Goal: Transaction & Acquisition: Purchase product/service

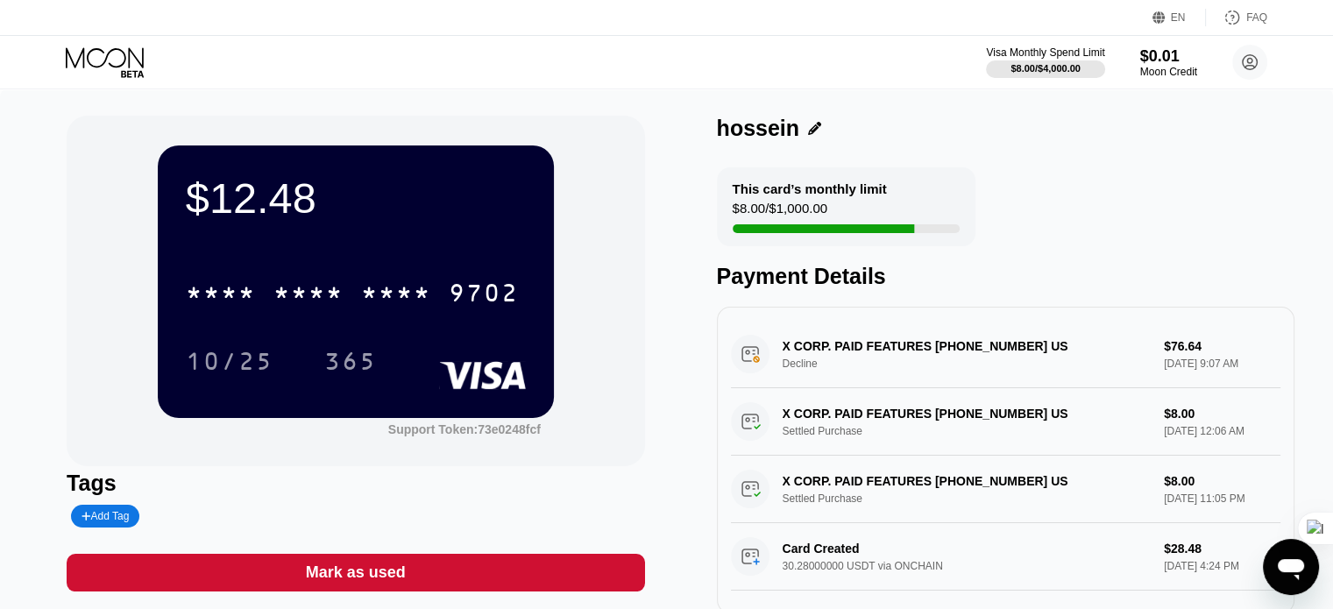
click at [103, 62] on icon at bounding box center [105, 57] width 78 height 20
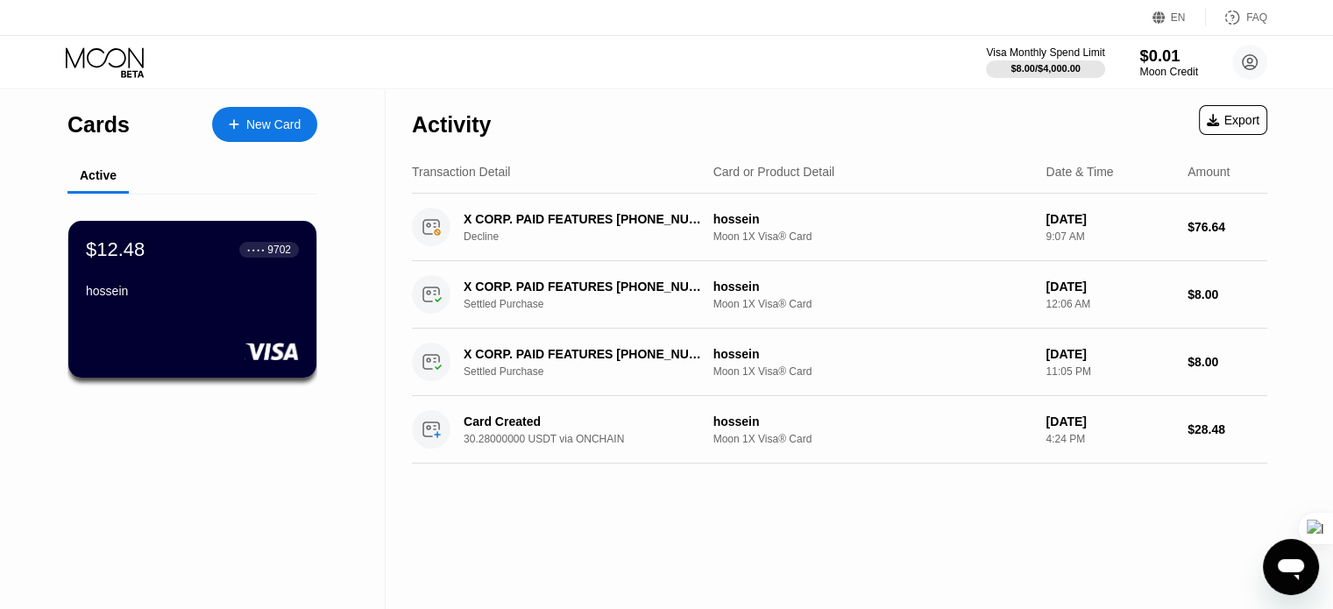
click at [1165, 61] on div "$0.01" at bounding box center [1169, 55] width 59 height 18
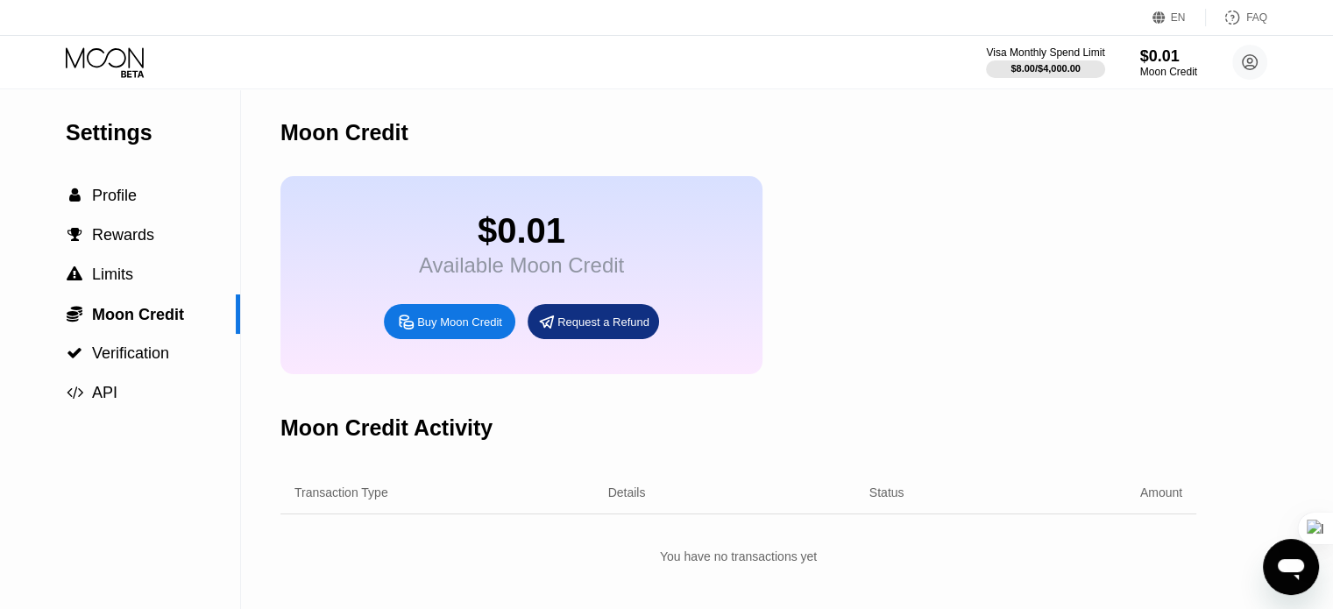
click at [463, 330] on div "Buy Moon Credit" at bounding box center [459, 322] width 85 height 15
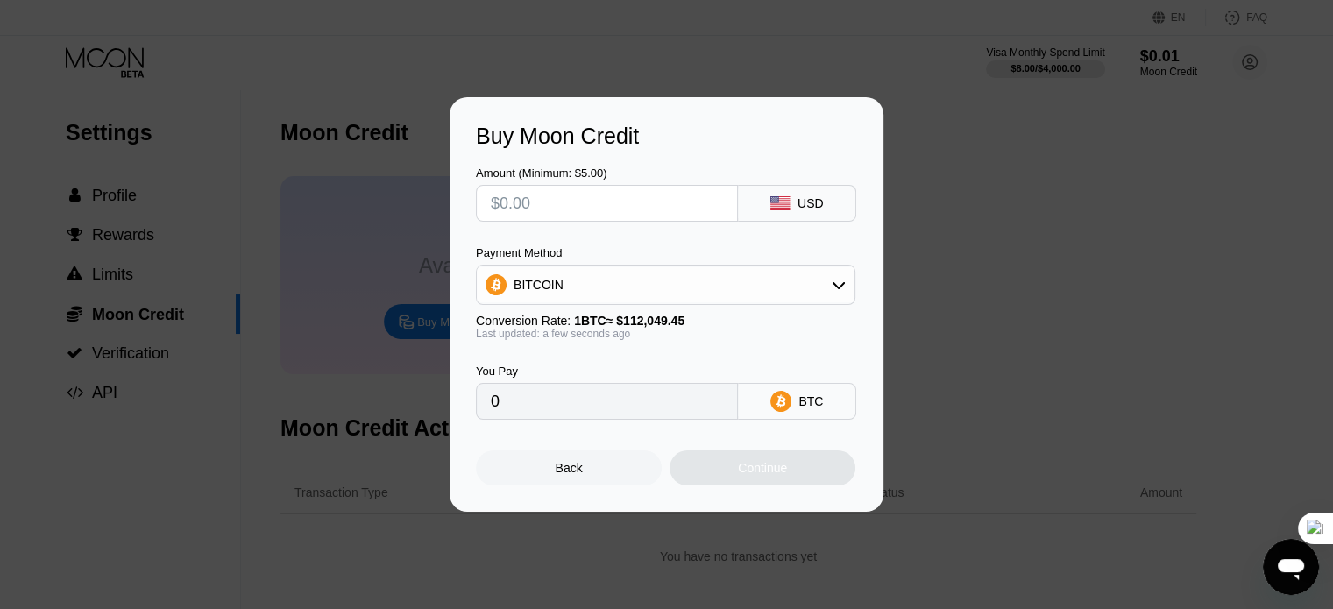
click at [835, 315] on div "Conversion Rate: 1 BTC ≈ $112,049.45" at bounding box center [666, 321] width 380 height 14
click at [844, 264] on div "Payment Method BITCOIN" at bounding box center [666, 275] width 380 height 59
click at [841, 283] on icon at bounding box center [839, 285] width 14 height 14
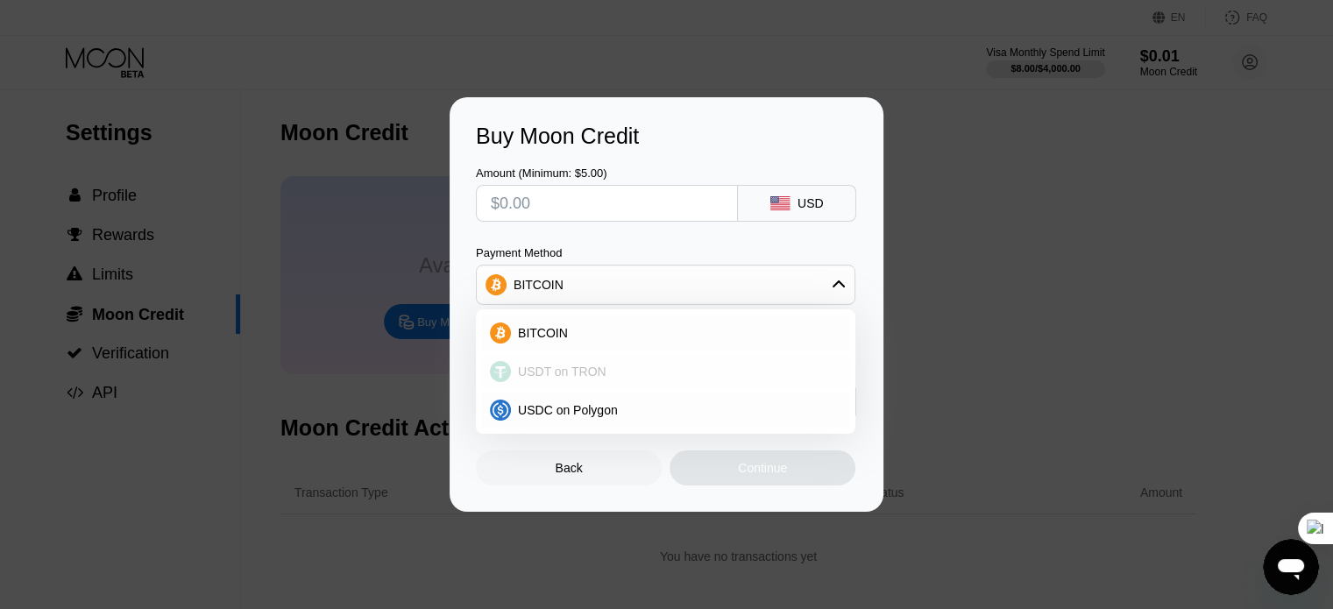
click at [602, 378] on div "USDT on TRON" at bounding box center [676, 372] width 331 height 14
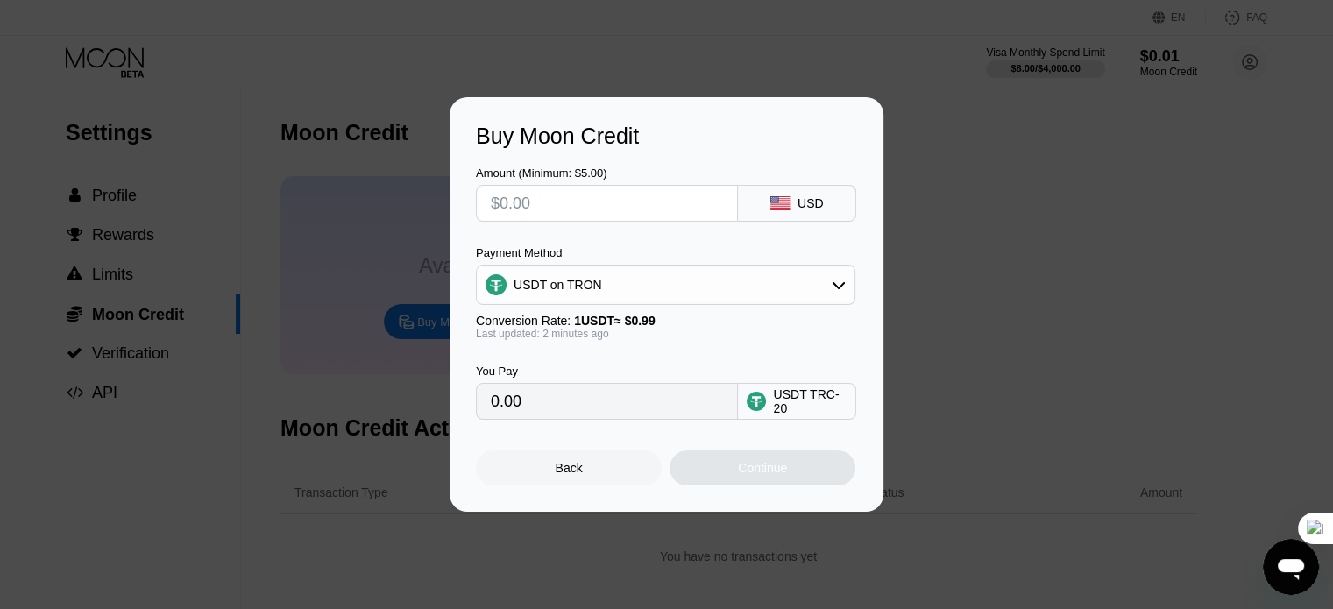
click at [809, 283] on div "USDT on TRON" at bounding box center [666, 284] width 378 height 35
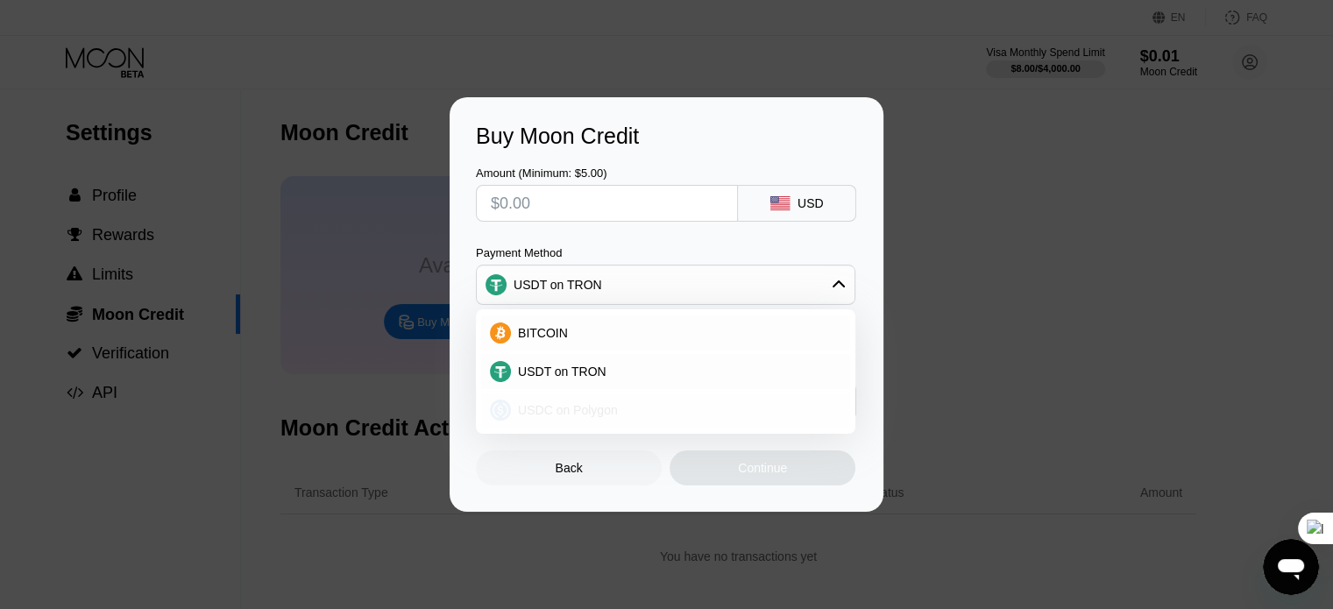
click at [686, 407] on div "USDC on Polygon" at bounding box center [676, 410] width 331 height 14
type input "0"
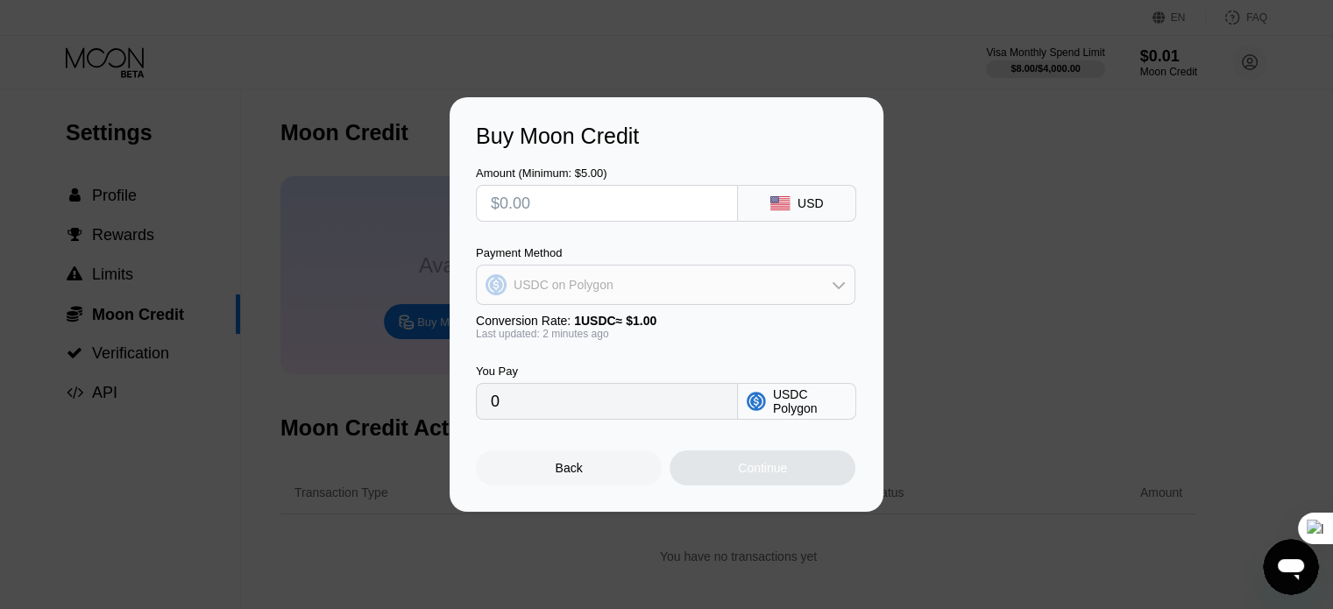
drag, startPoint x: 617, startPoint y: 287, endPoint x: 811, endPoint y: 252, distance: 196.9
click at [807, 273] on div "USDC on Polygon" at bounding box center [666, 284] width 378 height 35
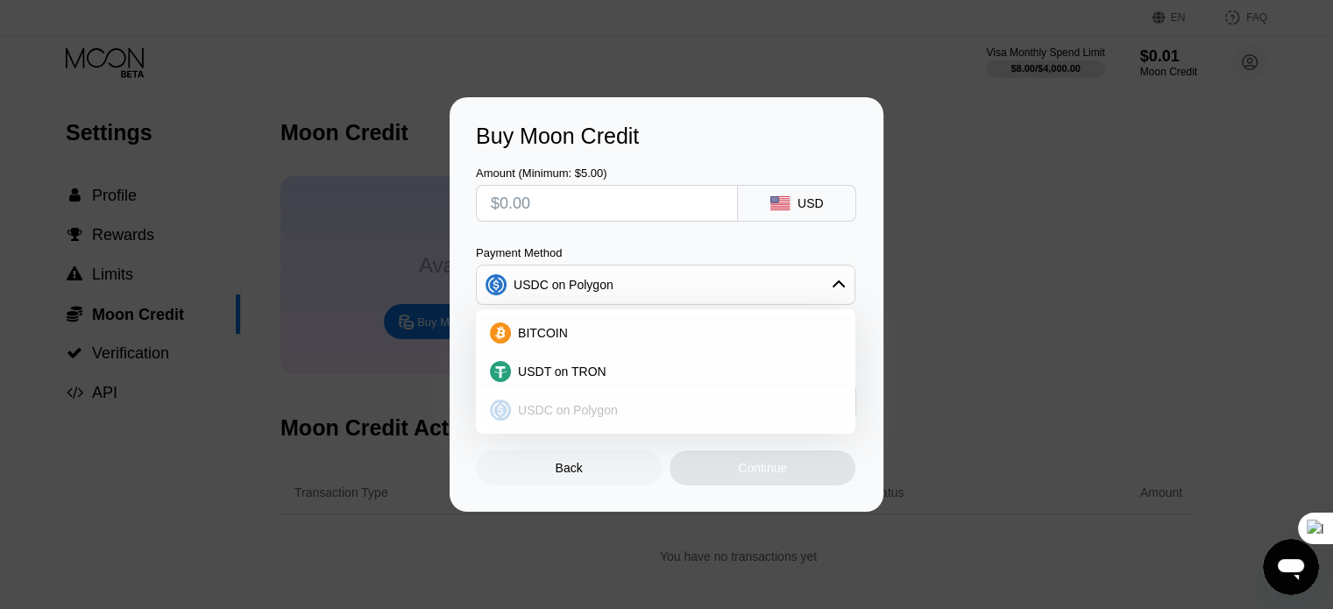
click at [619, 409] on div "USDC on Polygon" at bounding box center [676, 410] width 331 height 14
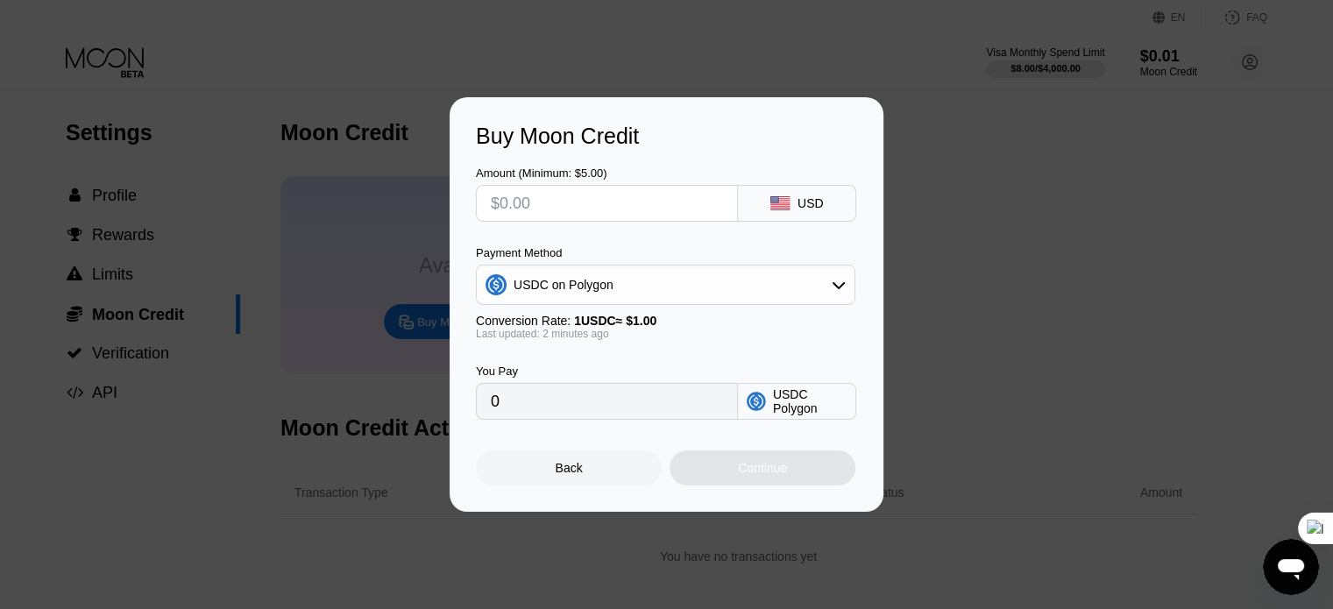
click at [570, 207] on input "text" at bounding box center [607, 203] width 232 height 35
type input "$5"
type input "5.00000000"
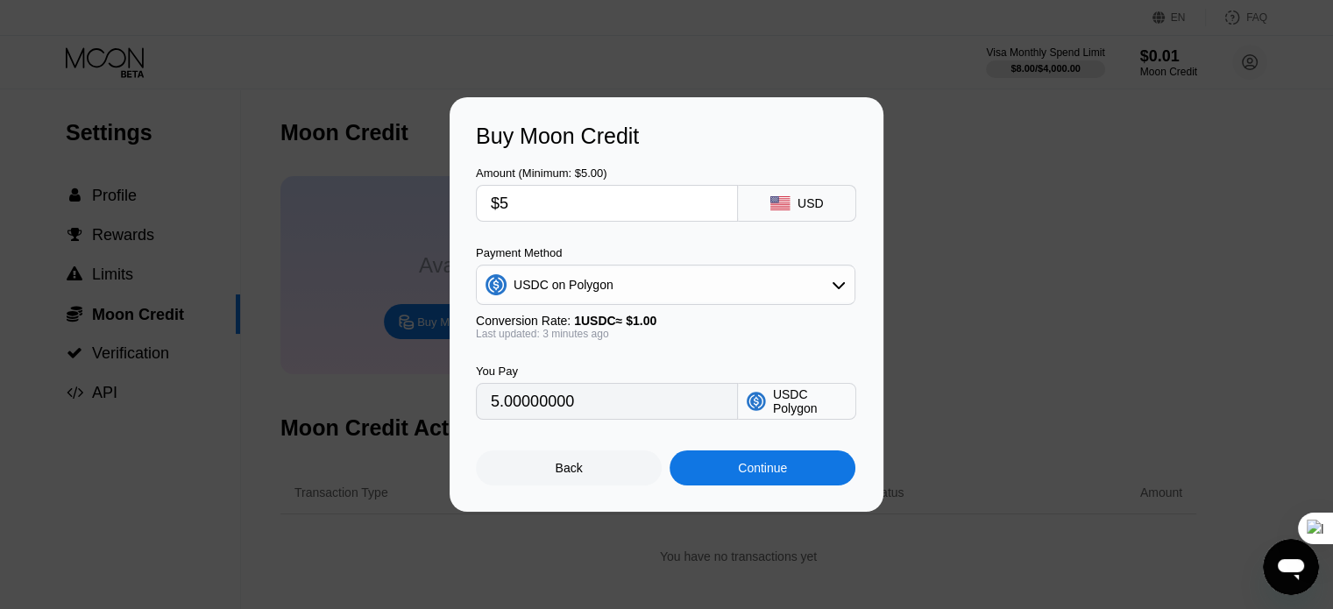
type input "$5"
click at [736, 473] on div "Continue" at bounding box center [763, 468] width 186 height 35
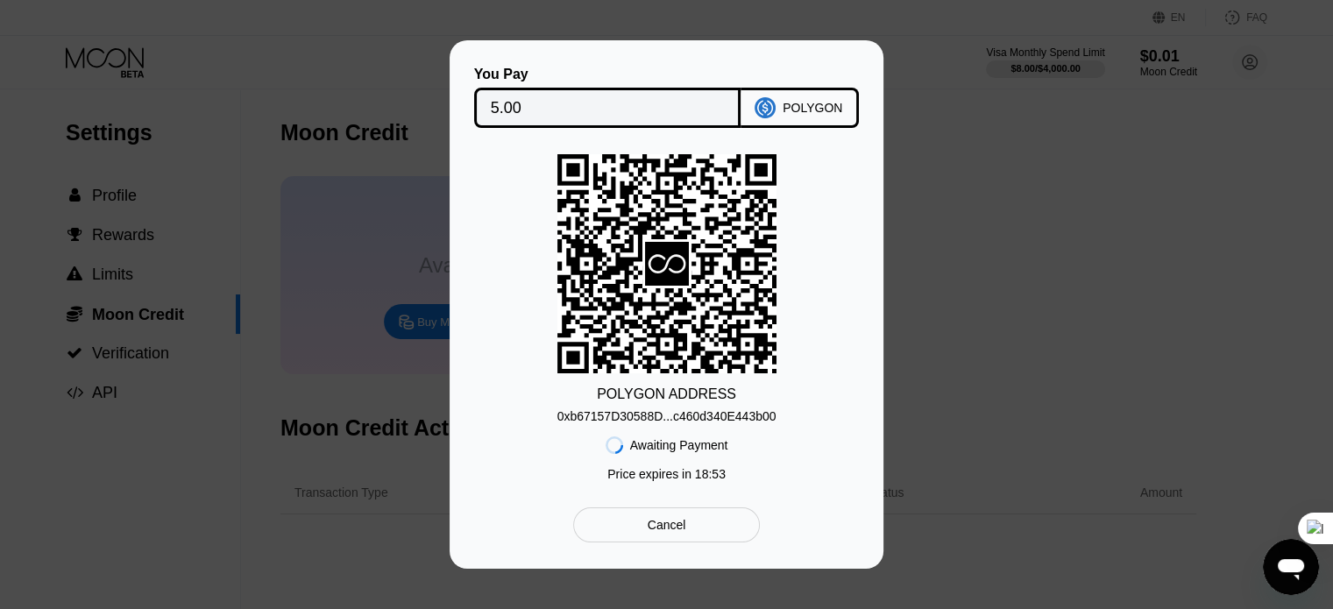
click at [610, 419] on div "0xb67157D30588D...c460d340E443b00" at bounding box center [667, 416] width 219 height 14
click at [570, 413] on div "0xb67157D30588D...c460d340E443b00" at bounding box center [667, 416] width 219 height 14
click at [480, 334] on div "POLYGON ADDRESS 0xb67157D30588D...c460d340E443b00 Awaiting Payment Price expire…" at bounding box center [666, 322] width 381 height 336
click at [673, 418] on div "0xb67157D30588D...c460d340E443b00" at bounding box center [667, 416] width 219 height 14
click at [474, 342] on div "You Pay 5.00 POLYGON POLYGON ADDRESS 0xb67157D30588D...c460d340E443b00 Awaiting…" at bounding box center [667, 304] width 434 height 529
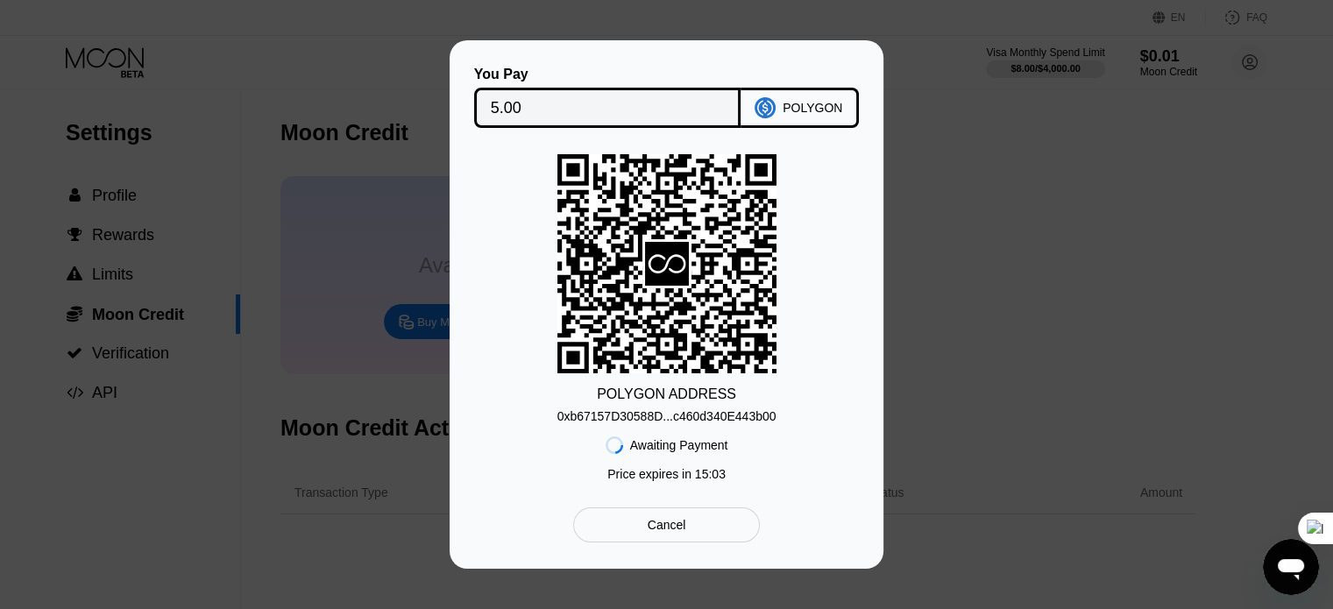
click at [682, 413] on div "0xb67157D30588D...c460d340E443b00" at bounding box center [667, 416] width 219 height 14
click at [684, 418] on div "0xb67157D30588D...c460d340E443b00" at bounding box center [667, 416] width 219 height 14
click at [649, 525] on div "Cancel" at bounding box center [667, 525] width 39 height 16
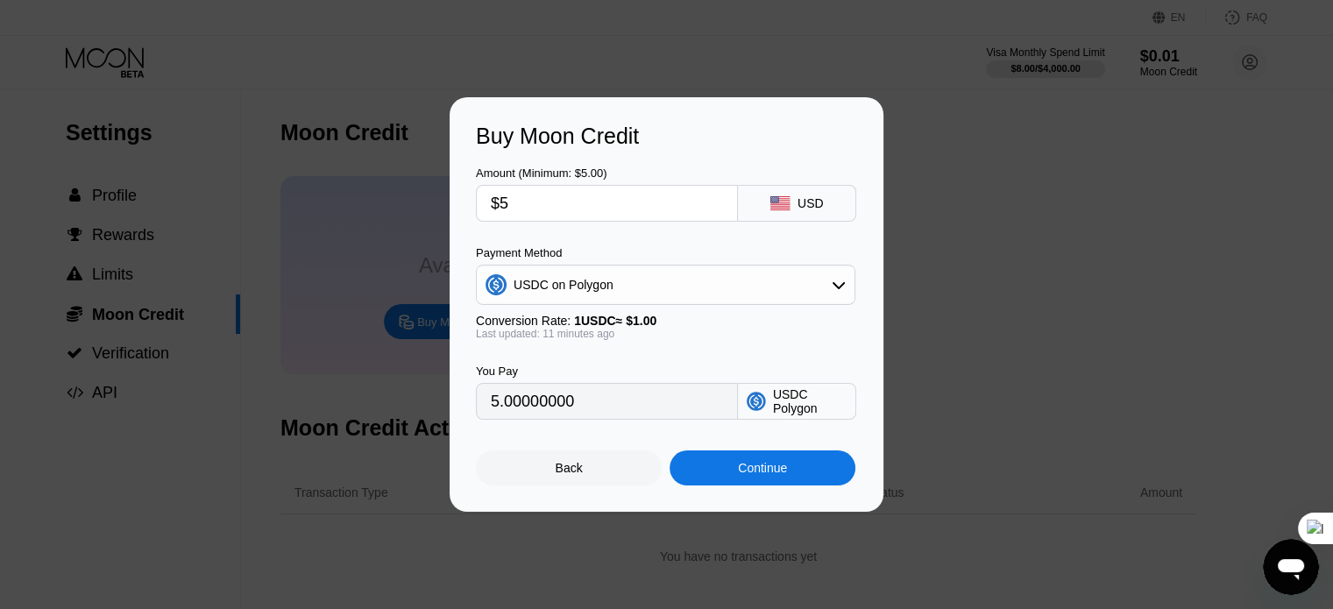
click at [537, 365] on div "You Pay 5.00000000 USDC Polygon" at bounding box center [666, 380] width 381 height 80
click at [701, 466] on div "Continue" at bounding box center [763, 468] width 186 height 35
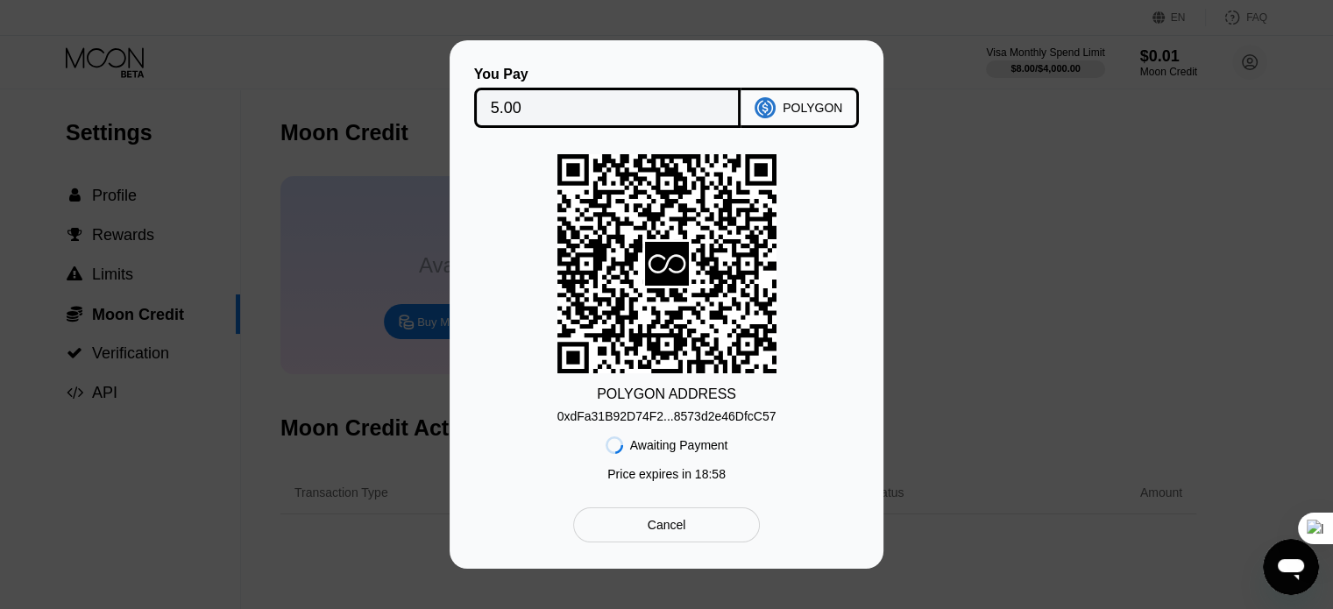
click at [627, 418] on div "0xdFa31B92D74F2...8573d2e46DfcC57" at bounding box center [667, 416] width 219 height 14
click at [491, 312] on div "POLYGON ADDRESS 0xdFa31B92D74F2...8573d2e46DfcC57 Awaiting Payment Price expire…" at bounding box center [666, 322] width 381 height 336
click at [515, 110] on input "5.00" at bounding box center [608, 107] width 234 height 35
click at [442, 403] on div "You Pay 5.00 POLYGON POLYGON ADDRESS 0xdFa31B92D74F2...8573d2e46DfcC57 Awaiting…" at bounding box center [666, 304] width 1333 height 529
click at [666, 427] on div "Awaiting Payment Price expires in 18 : 07" at bounding box center [667, 456] width 123 height 67
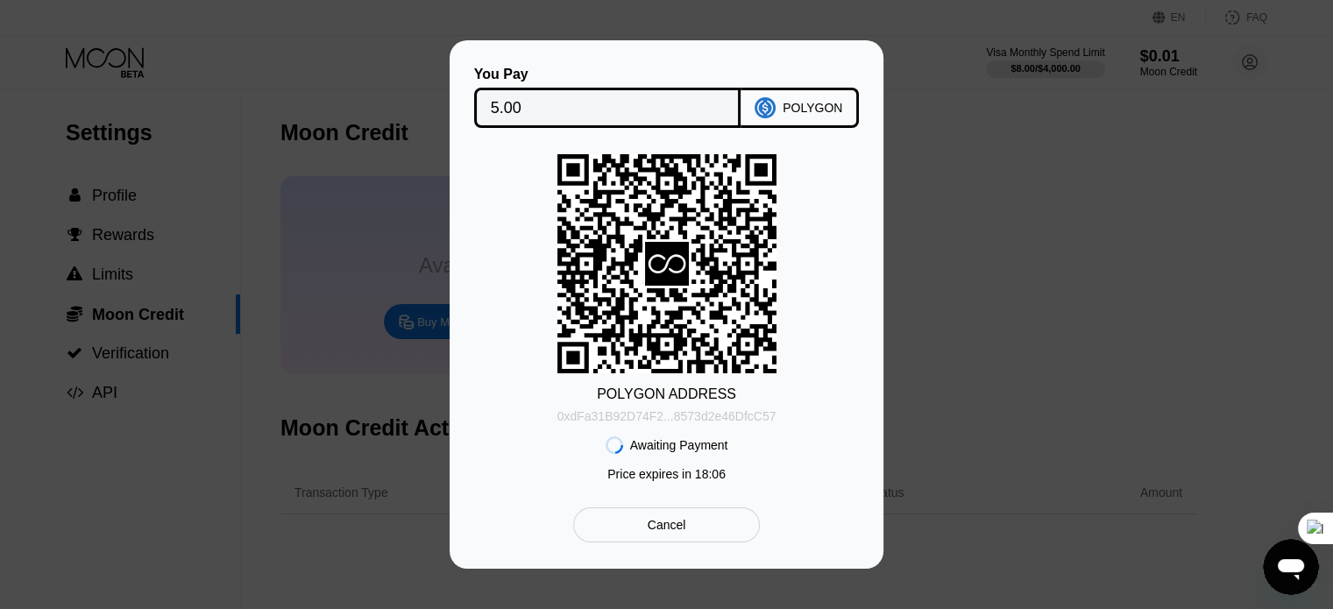
click at [663, 419] on div "0xdFa31B92D74F2...8573d2e46DfcC57" at bounding box center [667, 416] width 219 height 14
click at [556, 432] on div "POLYGON ADDRESS 0xdFa31B92D74F2...8573d2e46DfcC57 Awaiting Payment Price expire…" at bounding box center [666, 322] width 381 height 336
click at [802, 101] on div "POLYGON" at bounding box center [813, 108] width 60 height 14
click at [522, 430] on div "POLYGON ADDRESS 0xdFa31B92D74F2...8573d2e46DfcC57 Awaiting Payment Price expire…" at bounding box center [666, 322] width 381 height 336
click at [693, 434] on div "Awaiting Payment Price expires in 15 : 17" at bounding box center [667, 456] width 123 height 67
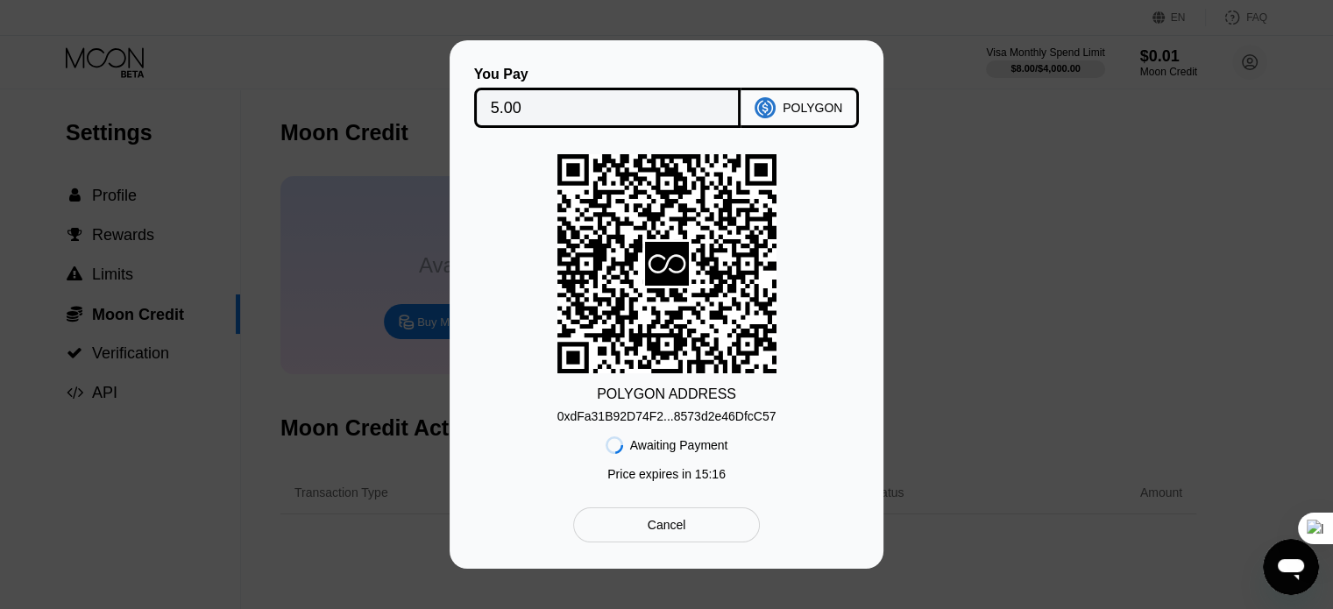
click at [672, 311] on icon at bounding box center [667, 264] width 219 height 215
click at [587, 418] on div "0xdFa31B92D74F2...8573d2e46DfcC57" at bounding box center [667, 416] width 219 height 14
click at [512, 210] on div "POLYGON ADDRESS 0xdFa31B92D74F2...8573d2e46DfcC57 Awaiting Payment Price expire…" at bounding box center [666, 322] width 381 height 336
click at [643, 445] on div "Awaiting Payment" at bounding box center [679, 445] width 98 height 14
click at [660, 239] on rect at bounding box center [667, 263] width 49 height 49
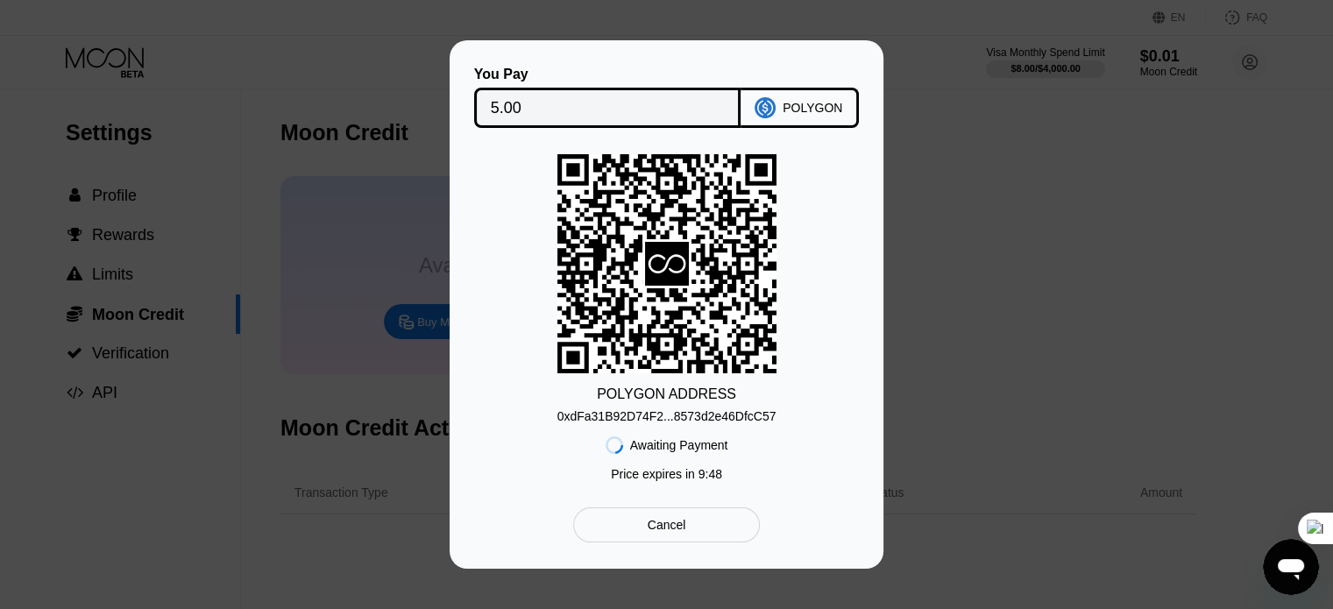
click at [515, 192] on div "POLYGON ADDRESS 0xdFa31B92D74F2...8573d2e46DfcC57 Awaiting Payment Price expire…" at bounding box center [666, 322] width 381 height 336
click at [572, 367] on icon at bounding box center [667, 264] width 219 height 215
click at [532, 193] on div "POLYGON ADDRESS 0xdFa31B92D74F2...8573d2e46DfcC57 Awaiting Payment Price expire…" at bounding box center [666, 322] width 381 height 336
click at [627, 521] on div "Cancel" at bounding box center [666, 525] width 187 height 35
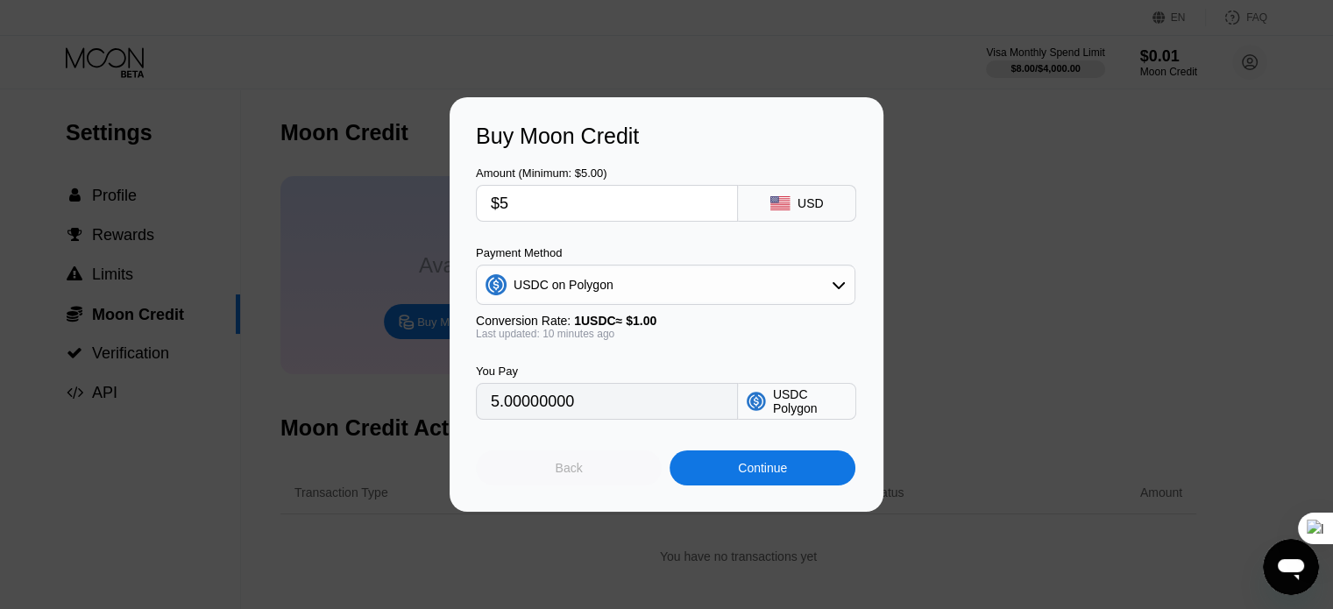
click at [542, 476] on div "Back" at bounding box center [569, 468] width 186 height 35
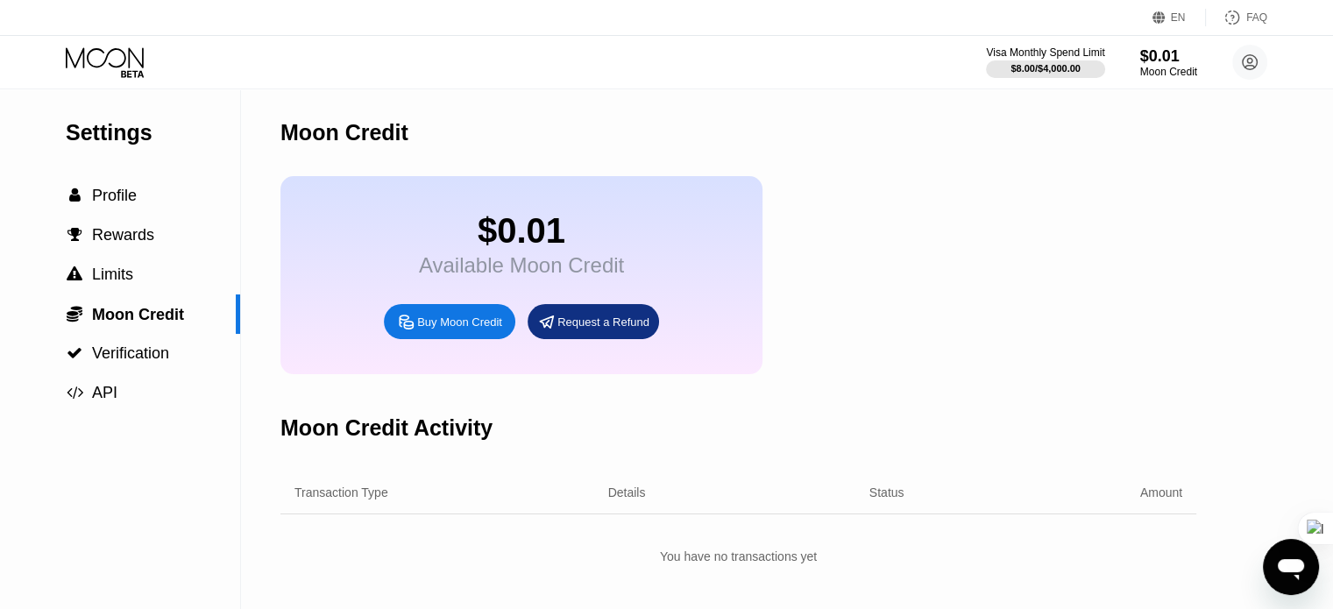
click at [586, 329] on div "Request a Refund" at bounding box center [604, 322] width 92 height 15
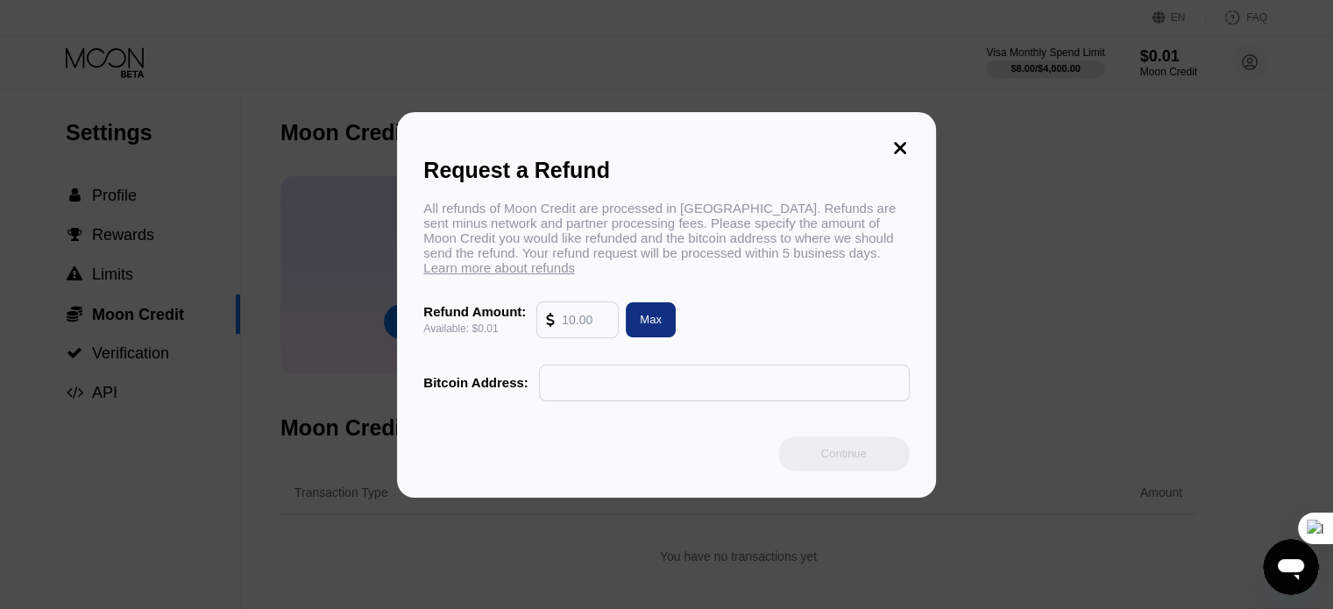
click at [897, 140] on icon at bounding box center [900, 148] width 19 height 19
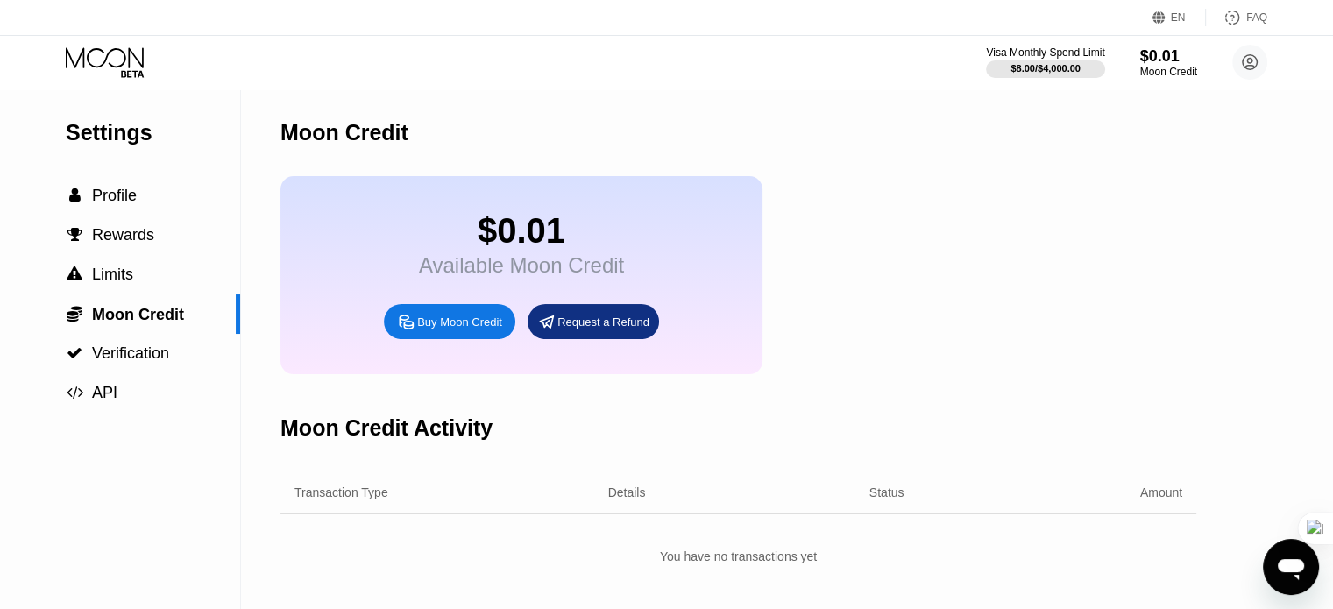
click at [428, 330] on div "Buy Moon Credit" at bounding box center [459, 322] width 85 height 15
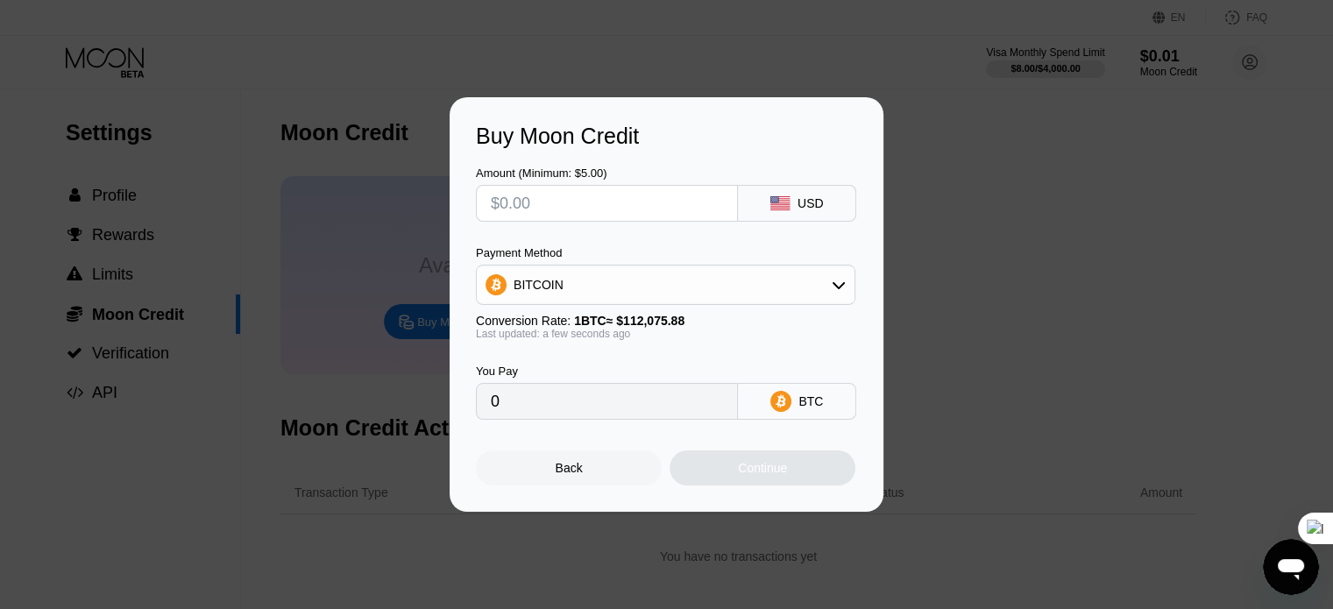
click at [821, 188] on div "USD" at bounding box center [797, 203] width 118 height 37
click at [814, 275] on div "BITCOIN" at bounding box center [666, 284] width 378 height 35
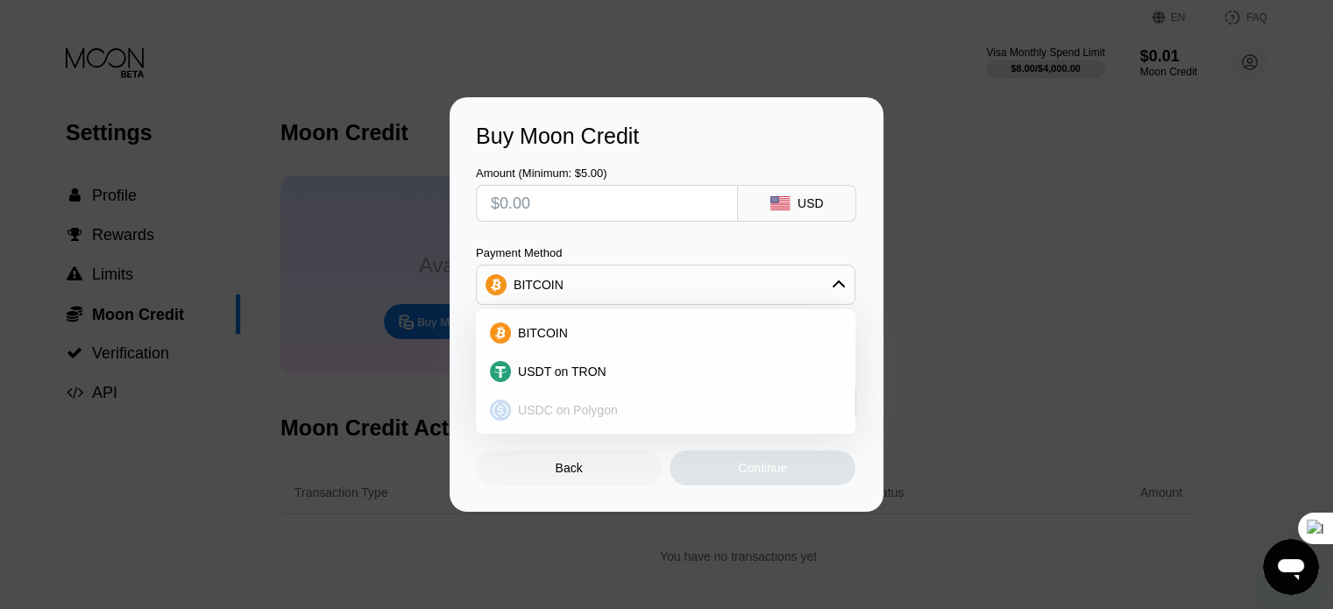
click at [636, 410] on div "USDC on Polygon" at bounding box center [676, 410] width 331 height 14
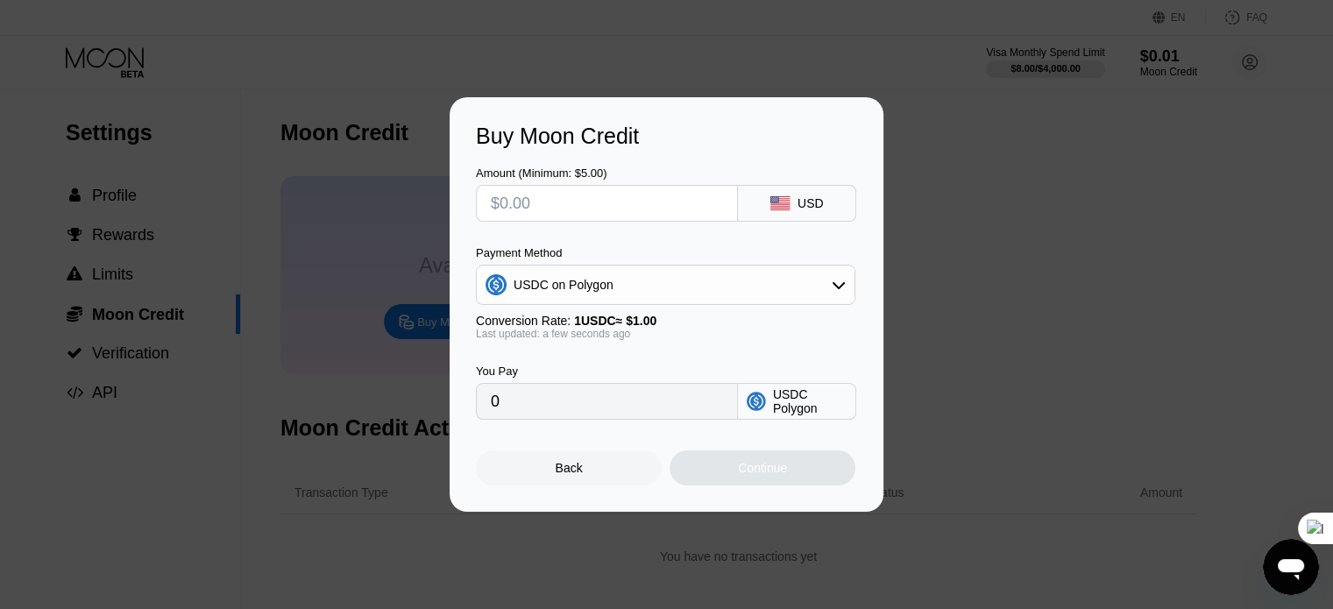
click at [521, 191] on input "text" at bounding box center [607, 203] width 232 height 35
type input "$1"
type input "1.00000000"
type input "0"
type input "$2"
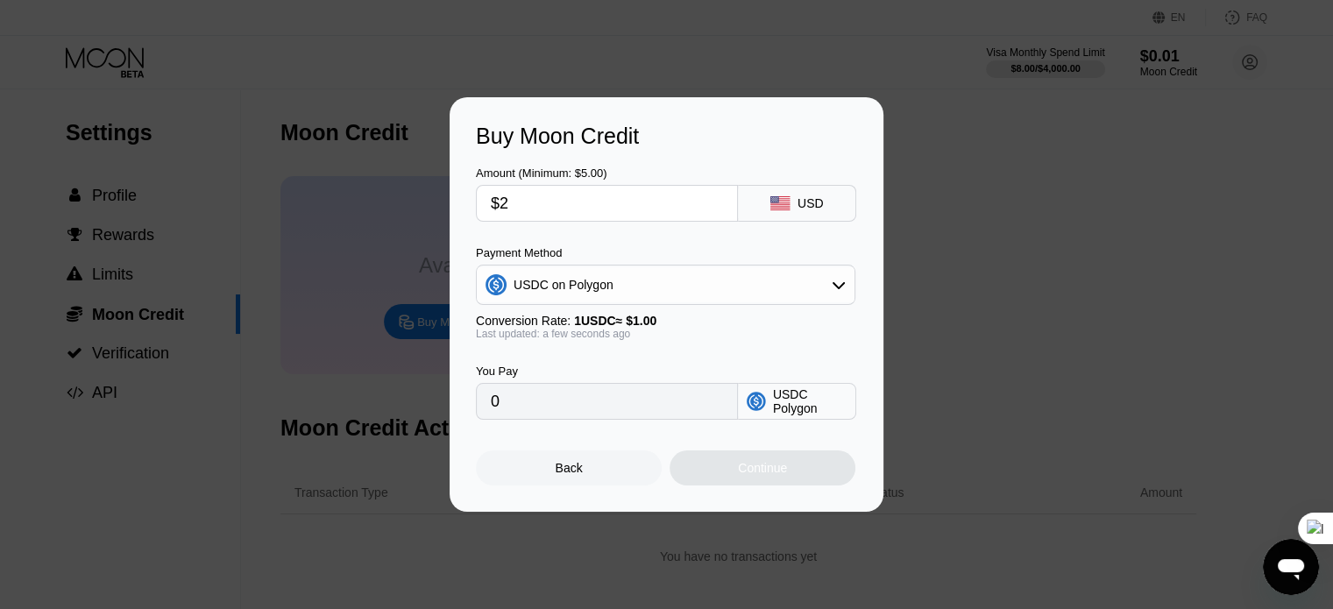
type input "2.00000000"
type input "0"
type input "$3"
type input "3.00000000"
type input "0"
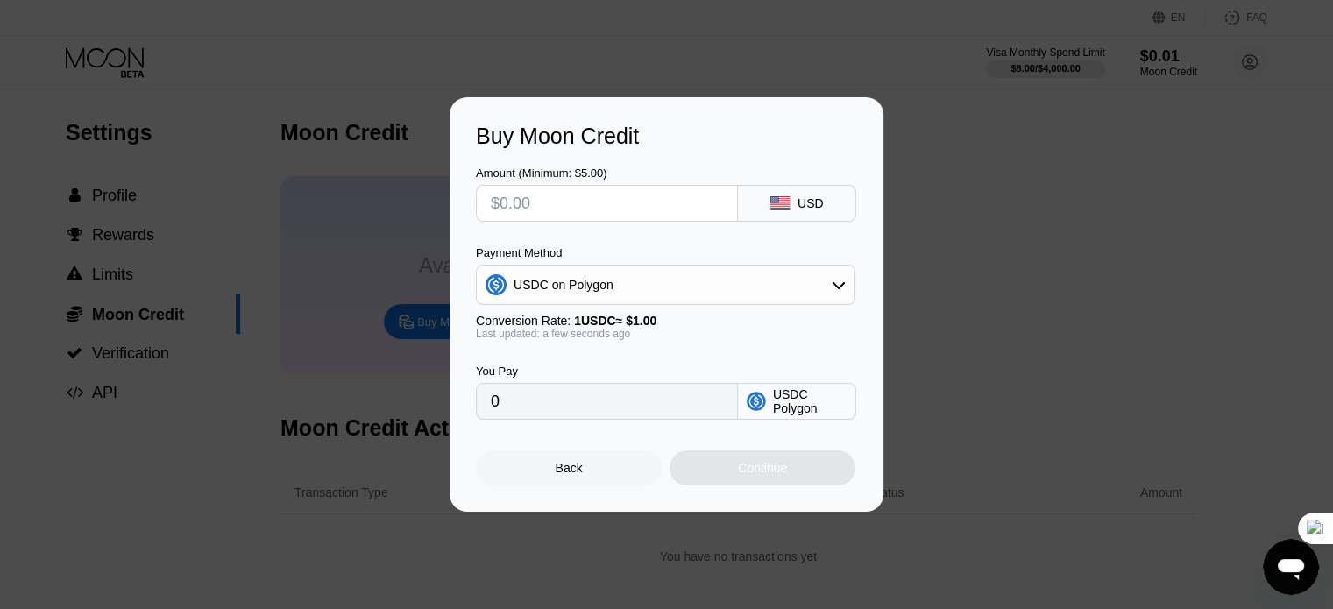
type input "$4"
type input "4.00000000"
type input "0"
type input "$5"
type input "5.00000000"
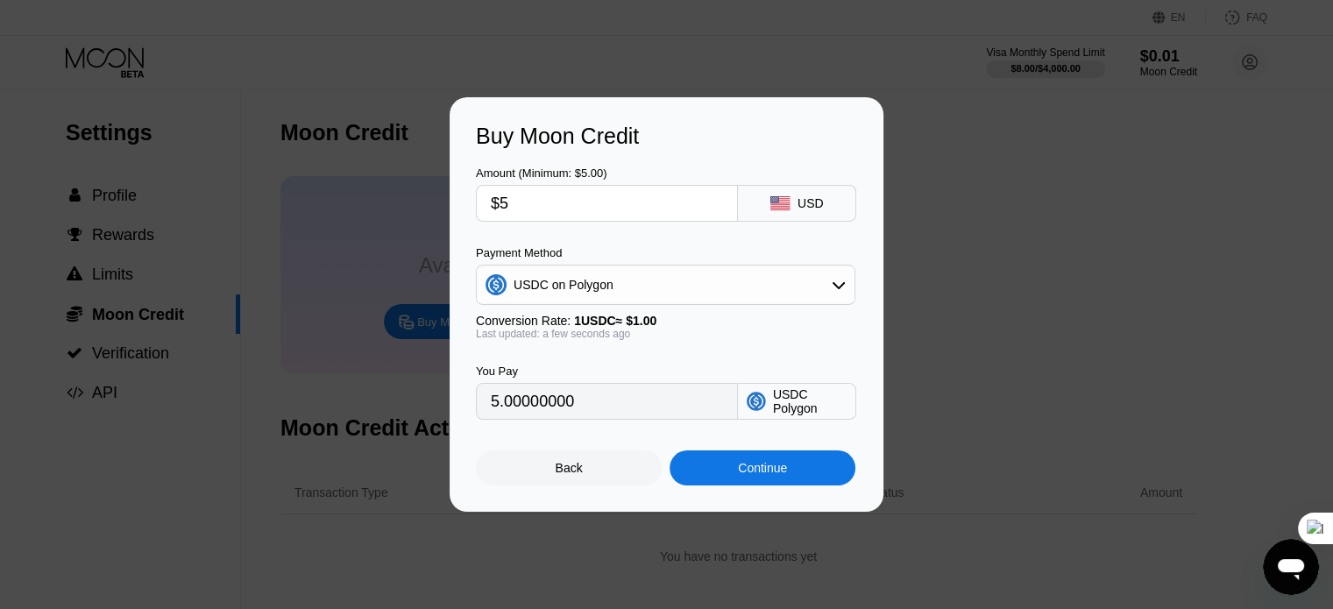
type input "$5"
click at [159, 493] on div "Buy Moon Credit Amount (Minimum: $5.00) $5 USD Payment Method USDC on Polygon C…" at bounding box center [666, 304] width 1333 height 415
click at [111, 150] on div "Buy Moon Credit Amount (Minimum: $5.00) $5 USD Payment Method USDC on Polygon C…" at bounding box center [666, 304] width 1333 height 415
click at [112, 211] on div "Buy Moon Credit Amount (Minimum: $5.00) $5 USD Payment Method USDC on Polygon C…" at bounding box center [666, 304] width 1333 height 415
click at [530, 480] on div "Back" at bounding box center [569, 468] width 186 height 35
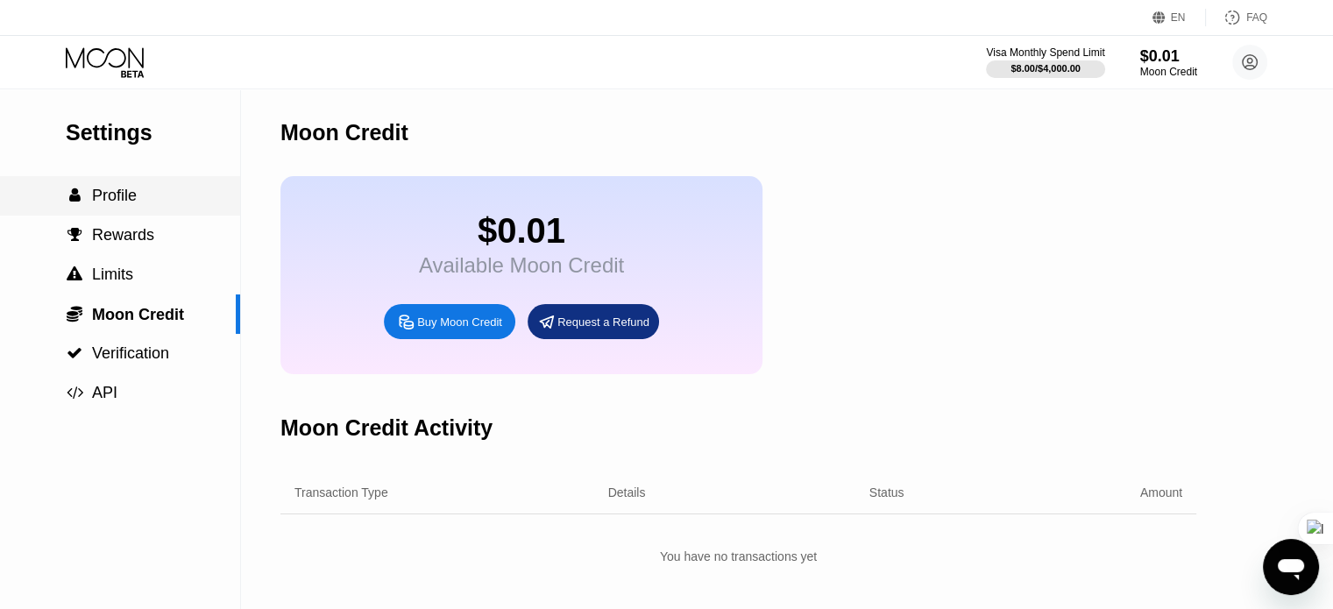
click at [108, 181] on div " Profile" at bounding box center [120, 195] width 240 height 39
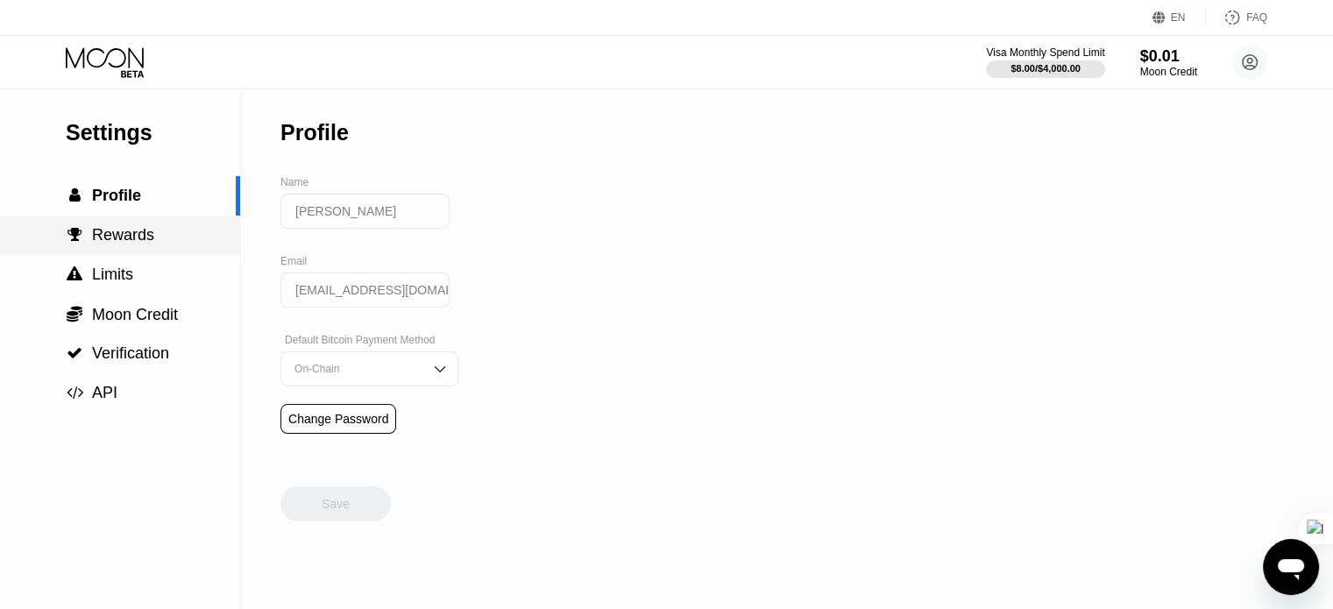
click at [130, 241] on span "Rewards" at bounding box center [123, 235] width 62 height 18
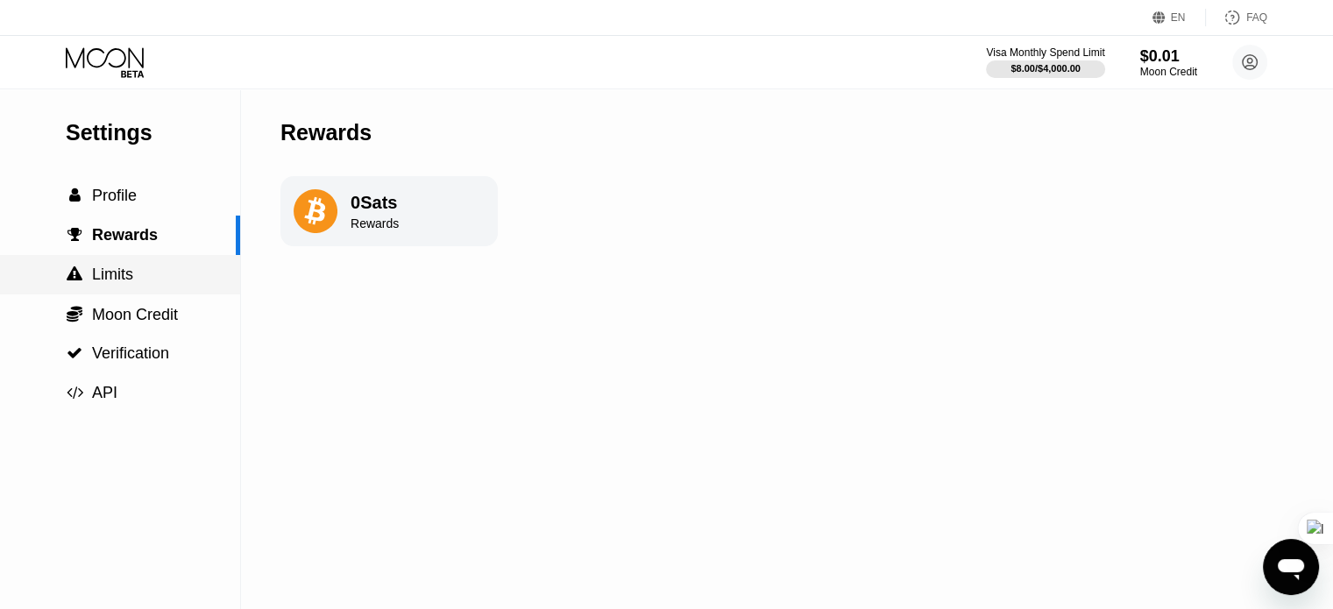
click at [119, 302] on div " Moon Credit" at bounding box center [120, 314] width 240 height 39
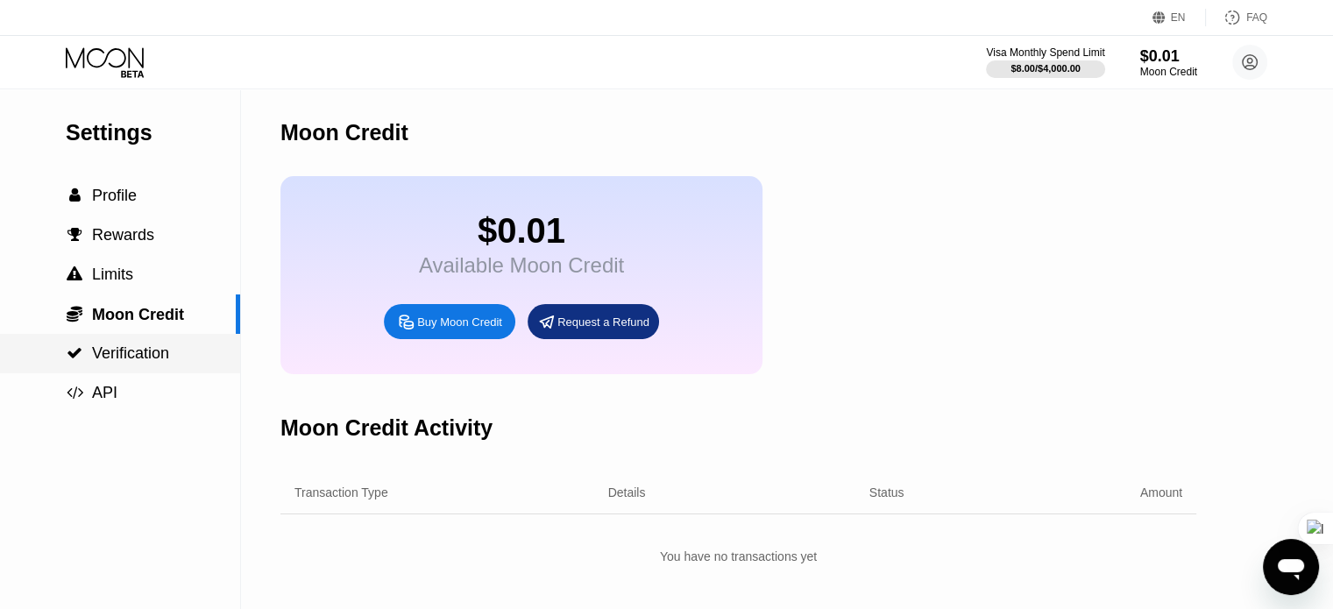
click at [110, 353] on span "Verification" at bounding box center [130, 354] width 77 height 18
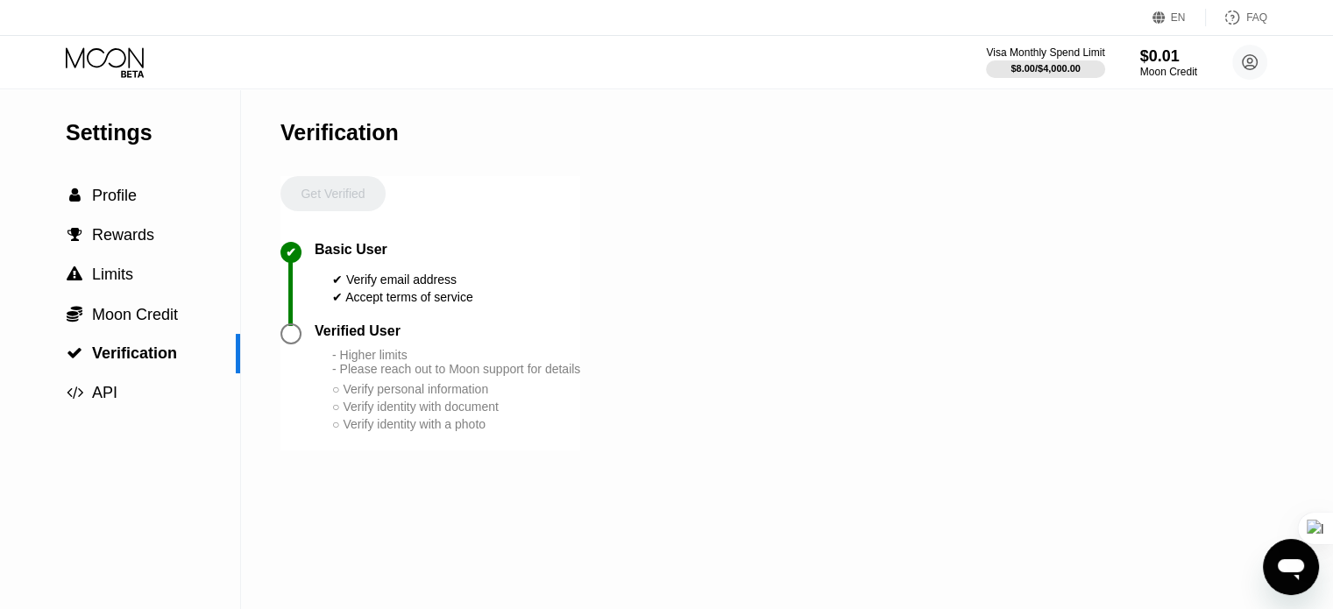
click at [104, 45] on div "Visa Monthly Spend Limit $8.00 / $4,000.00 $0.01 Moon Credit Hossein Ghavam h.g…" at bounding box center [666, 62] width 1333 height 53
click at [112, 73] on icon at bounding box center [107, 62] width 82 height 31
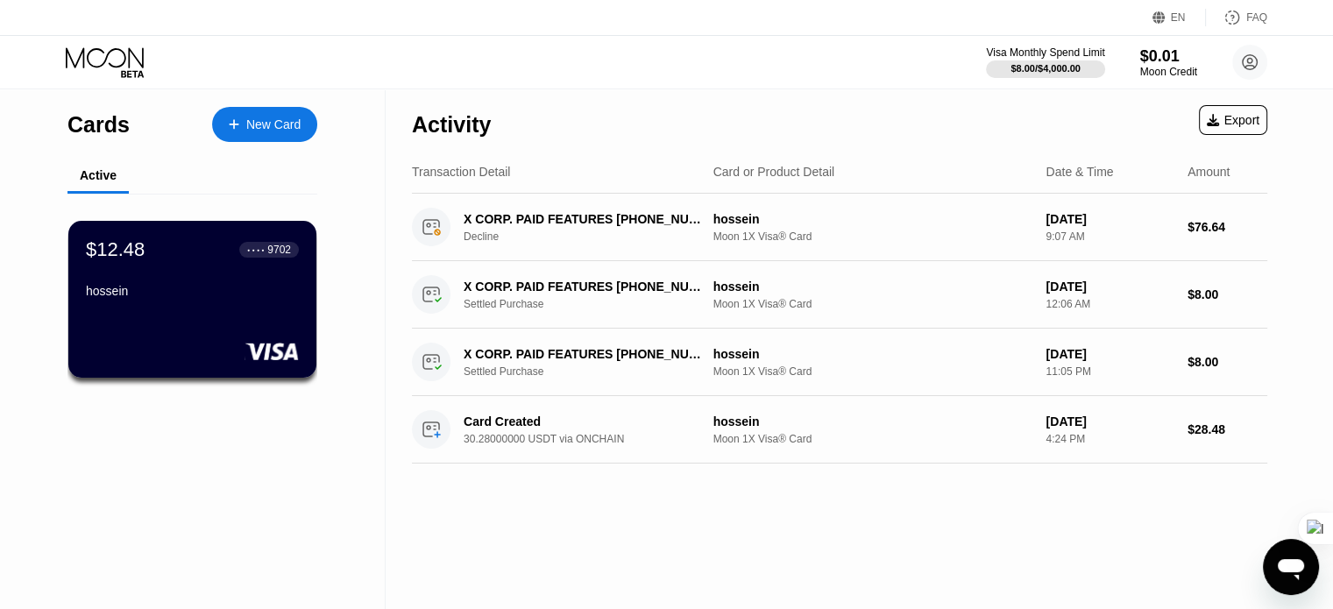
click at [92, 122] on div "Cards" at bounding box center [99, 124] width 62 height 25
click at [748, 169] on div "Card or Product Detail" at bounding box center [775, 172] width 122 height 14
click at [1250, 69] on circle at bounding box center [1250, 62] width 35 height 35
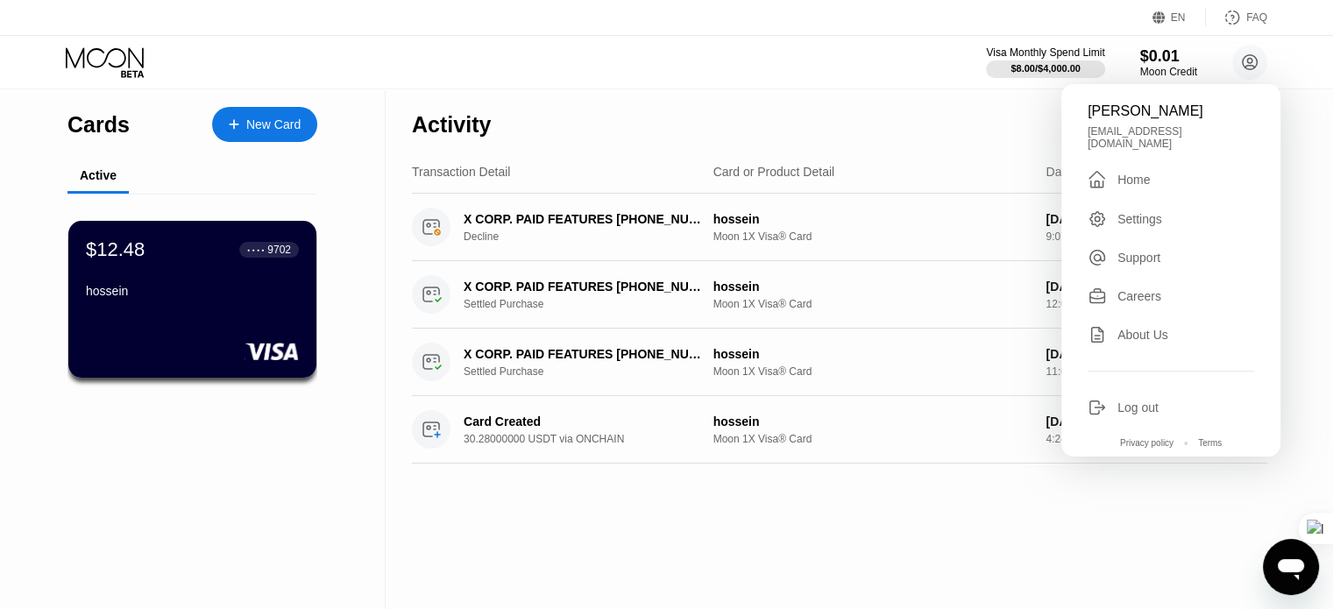
click at [1136, 212] on div "Settings" at bounding box center [1140, 219] width 45 height 14
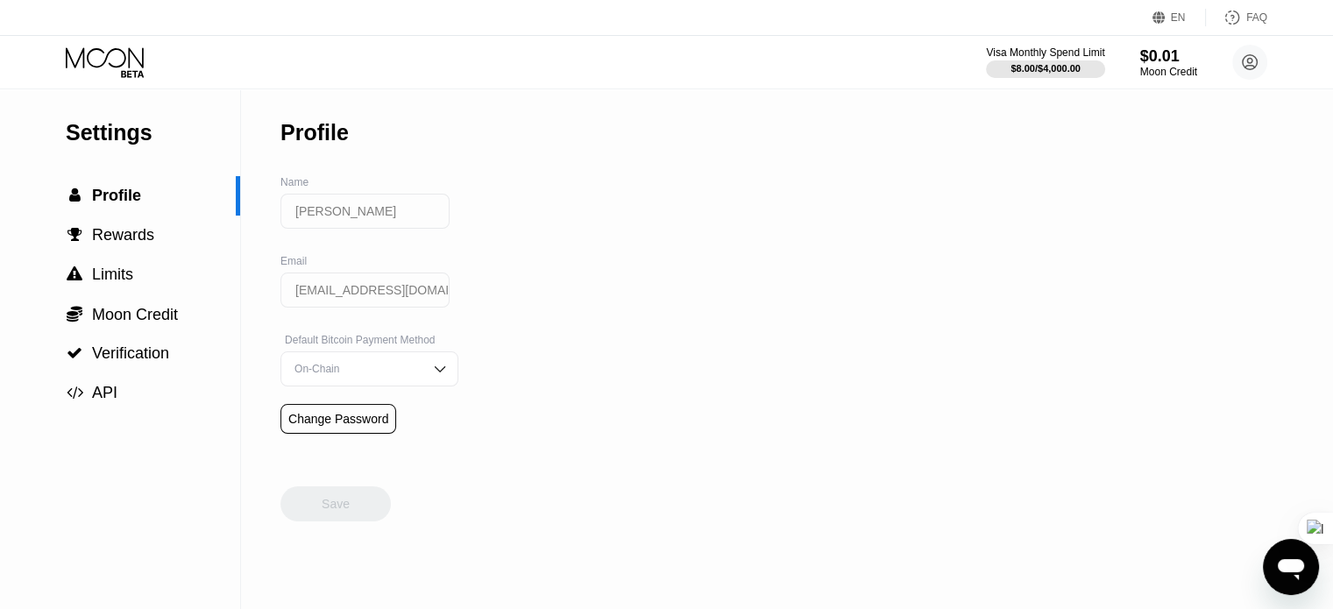
click at [91, 45] on div "Visa Monthly Spend Limit $8.00 / $4,000.00 $0.01 Moon Credit Hossein Ghavam h.g…" at bounding box center [666, 62] width 1333 height 53
click at [100, 60] on icon at bounding box center [107, 62] width 82 height 31
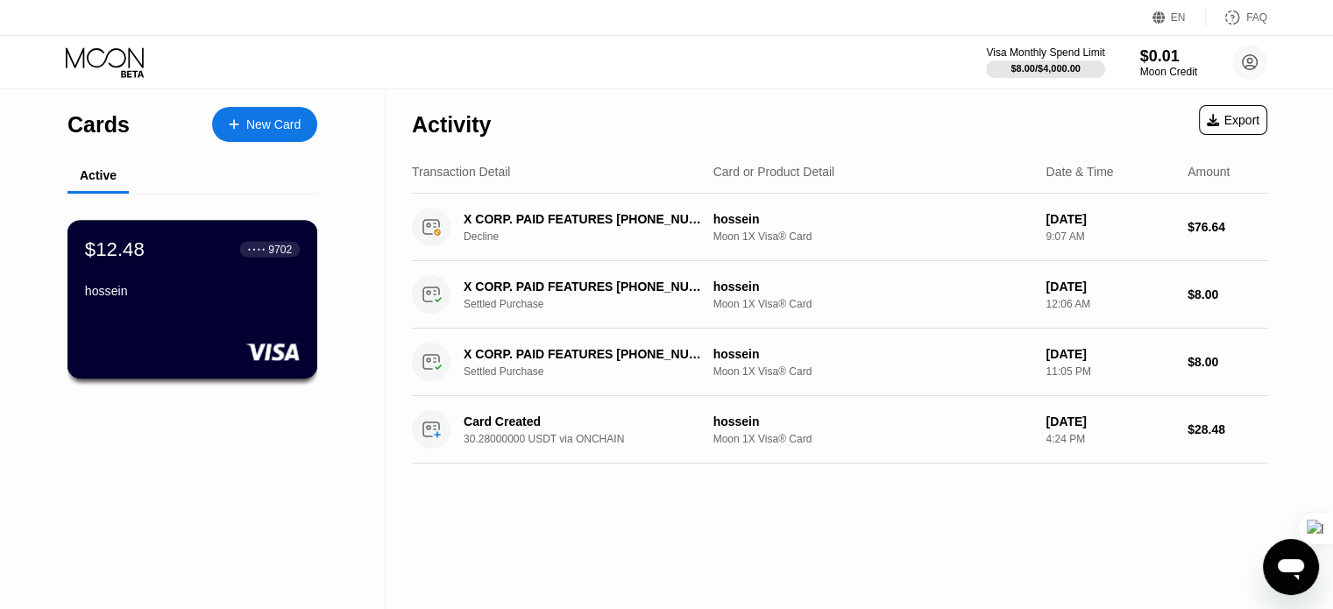
click at [180, 288] on div "hossein" at bounding box center [192, 291] width 215 height 14
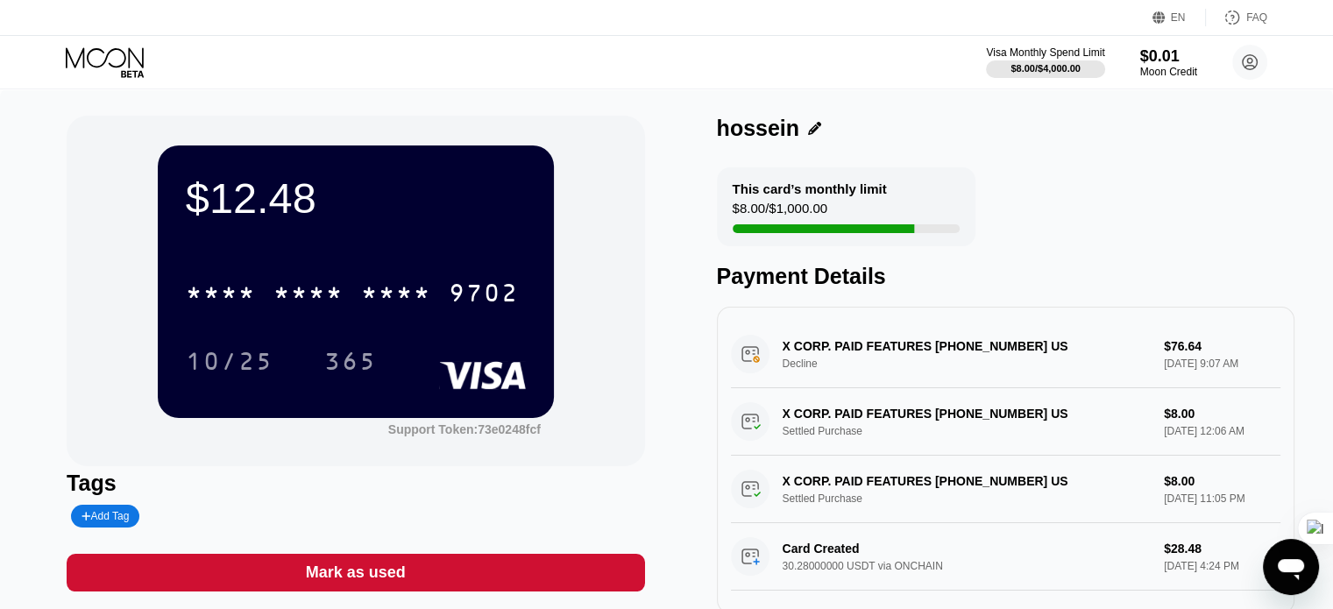
click at [816, 196] on div "This card’s monthly limit" at bounding box center [810, 188] width 154 height 15
click at [222, 184] on div "$12.48" at bounding box center [356, 198] width 340 height 49
click at [196, 208] on div "$12.48" at bounding box center [356, 198] width 340 height 49
click at [252, 203] on div "$12.48" at bounding box center [356, 198] width 340 height 49
click at [1066, 70] on div "$8.00 / $4,000.00" at bounding box center [1045, 68] width 71 height 11
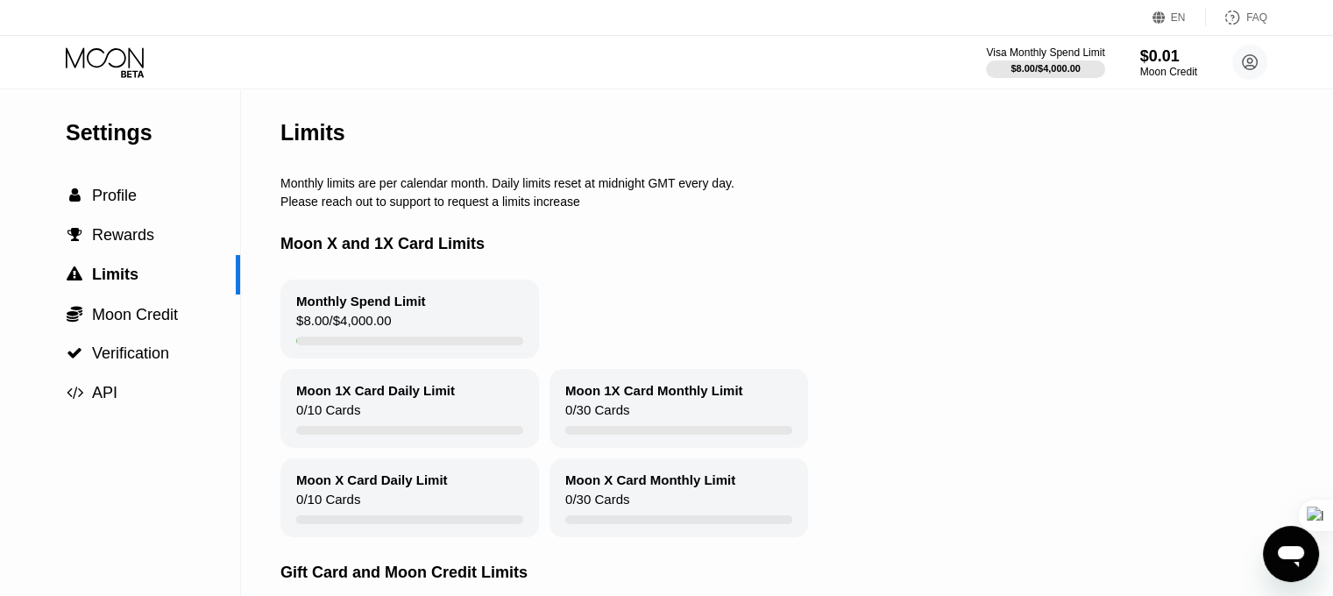
click at [109, 44] on div "Visa Monthly Spend Limit $8.00 / $4,000.00 $0.01 Moon Credit Hossein Ghavam h.g…" at bounding box center [666, 62] width 1333 height 53
click at [109, 56] on icon at bounding box center [107, 62] width 82 height 31
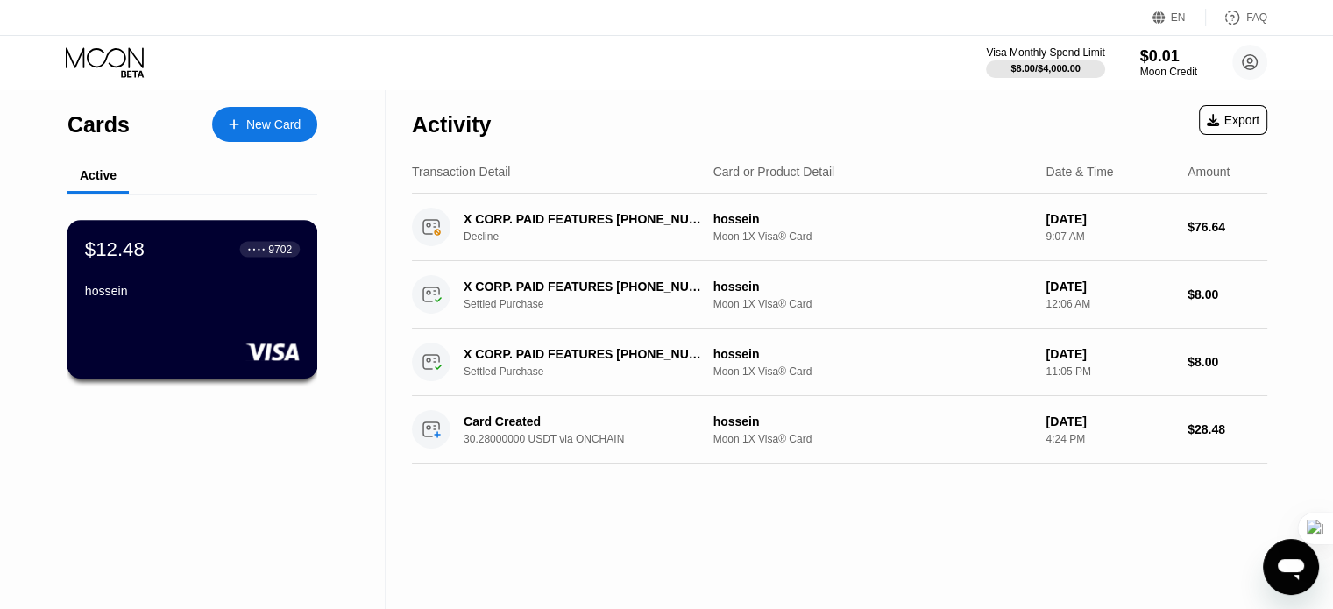
click at [228, 297] on div "hossein" at bounding box center [192, 291] width 215 height 14
click at [112, 55] on icon at bounding box center [107, 62] width 82 height 31
click at [98, 60] on icon at bounding box center [107, 62] width 82 height 31
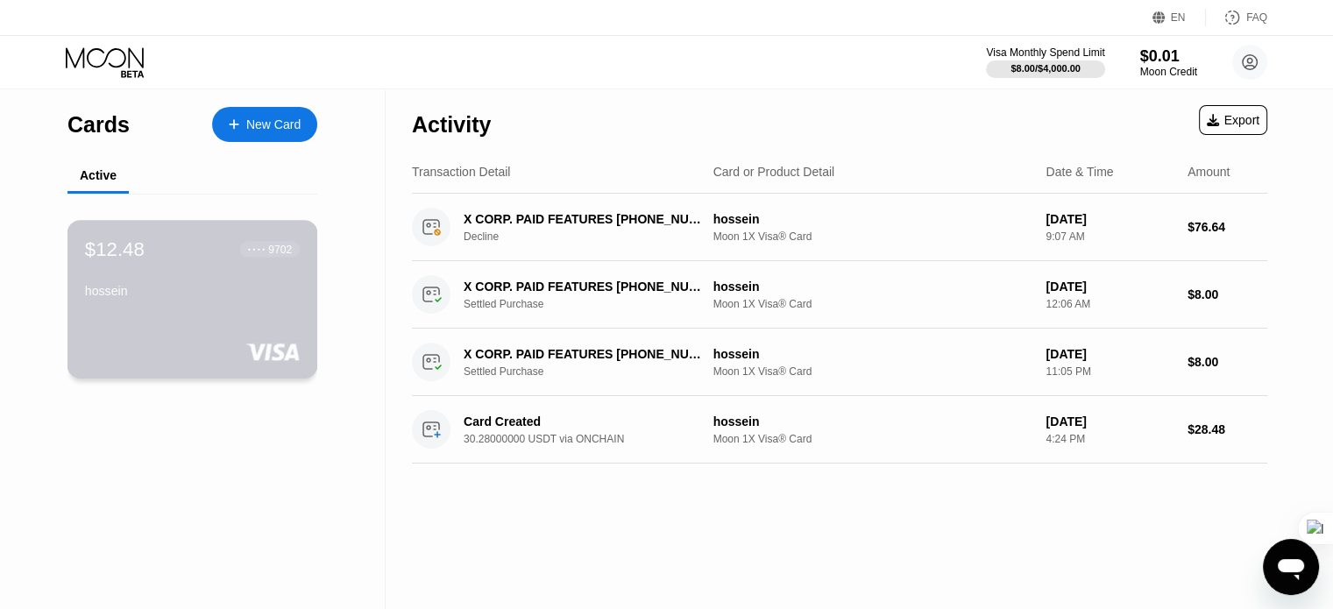
click at [174, 276] on div "$12.48 ● ● ● ● 9702 hossein" at bounding box center [192, 272] width 215 height 68
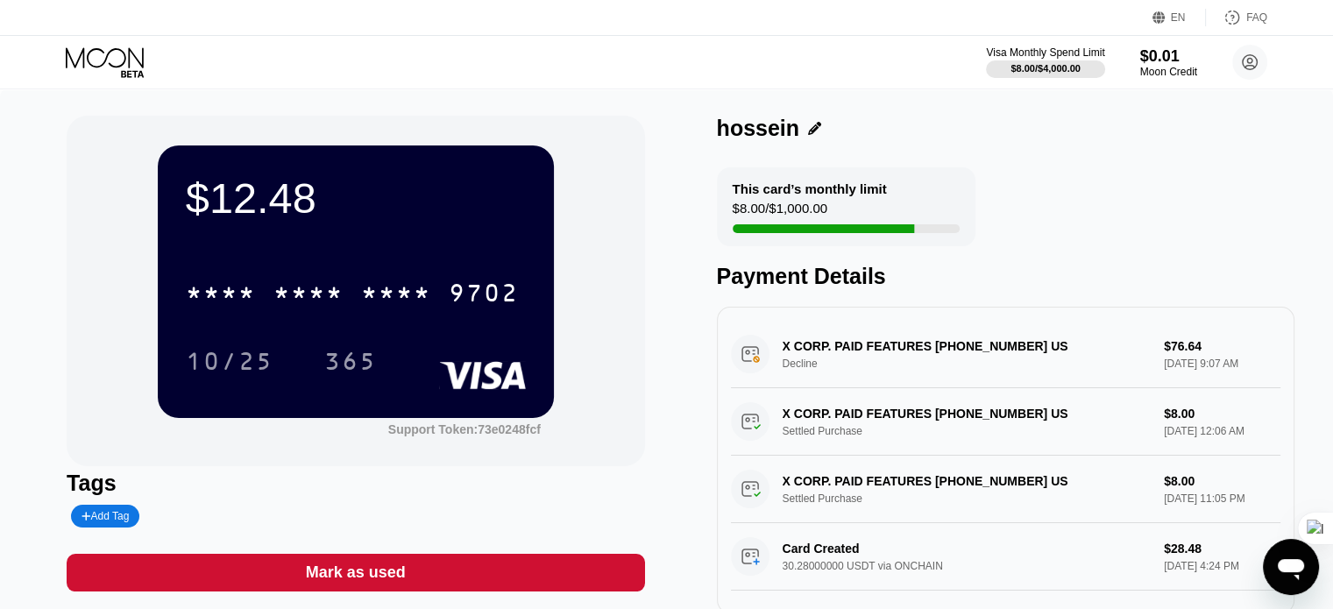
click at [74, 68] on icon at bounding box center [107, 62] width 82 height 31
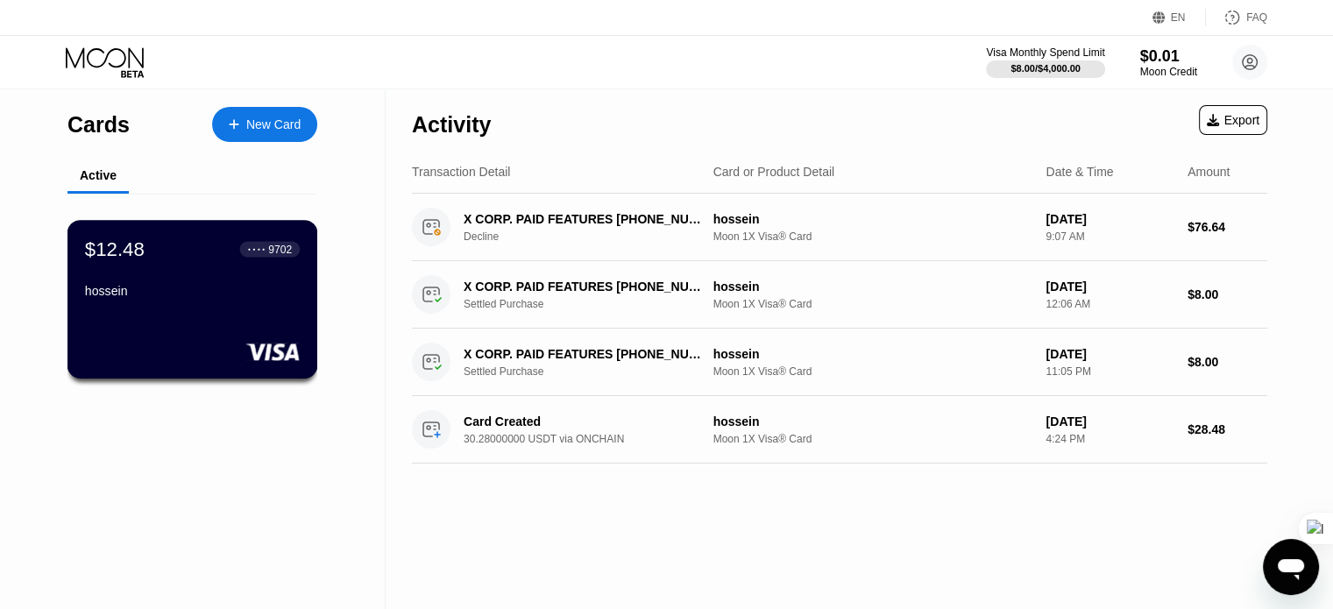
click at [203, 305] on div "hossein" at bounding box center [192, 294] width 215 height 21
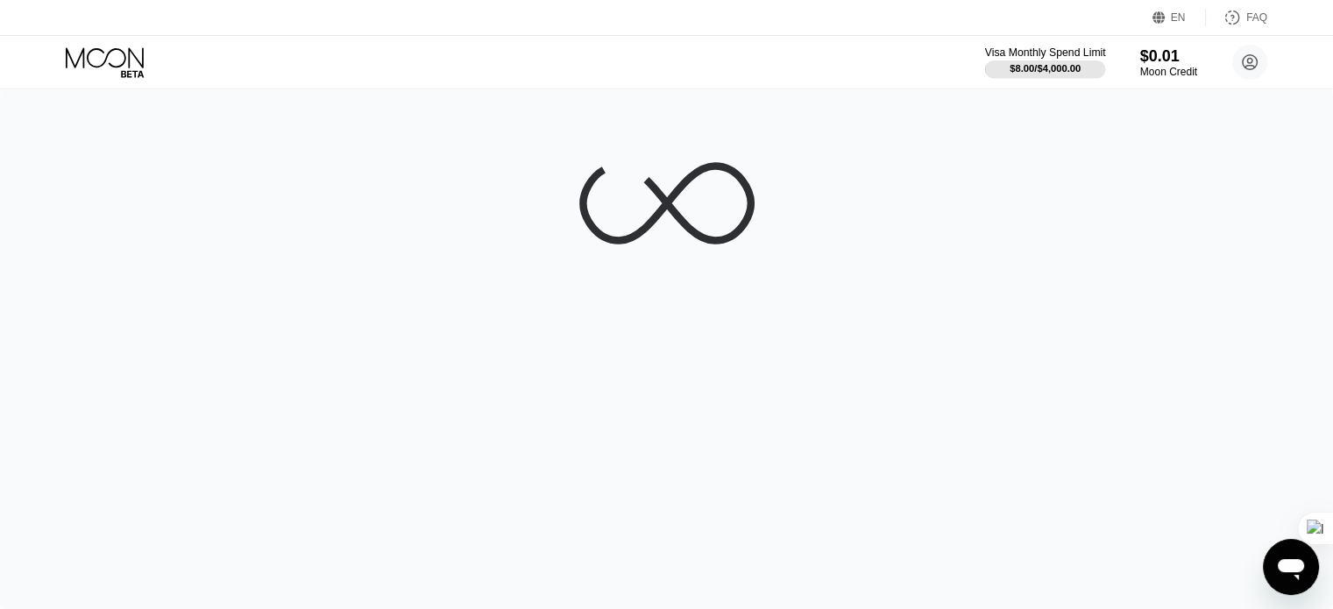
click at [1075, 68] on div "$8.00 / $4,000.00" at bounding box center [1045, 68] width 71 height 11
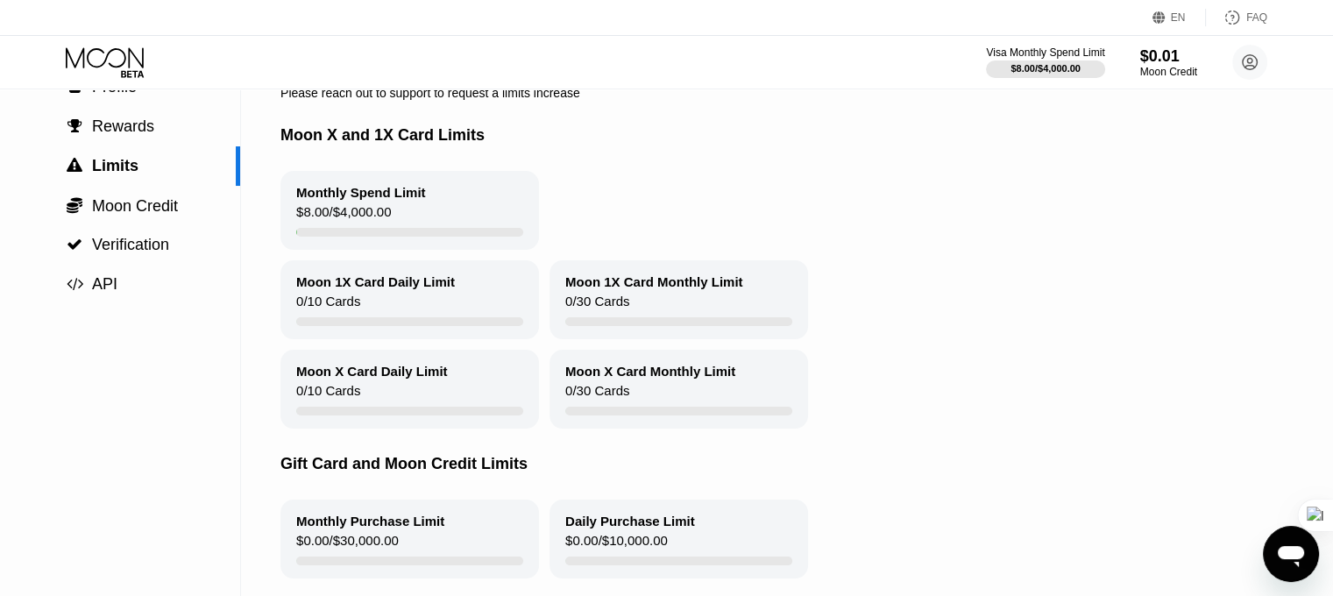
scroll to position [105, 0]
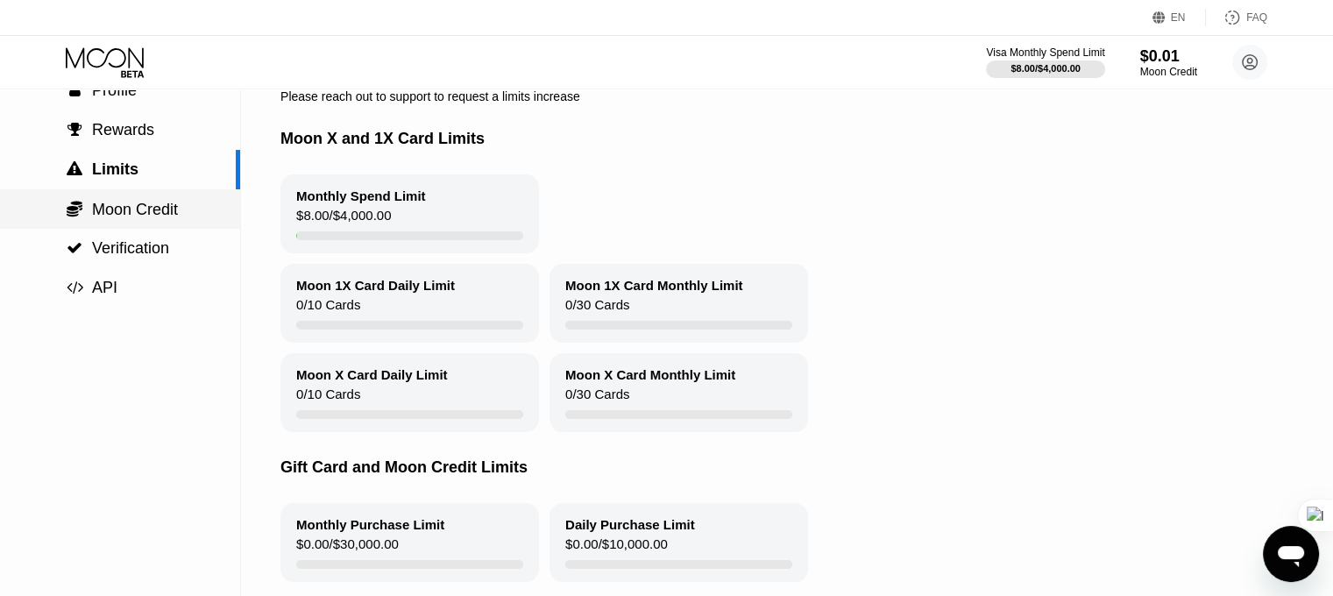
click at [95, 218] on span "Moon Credit" at bounding box center [135, 210] width 86 height 18
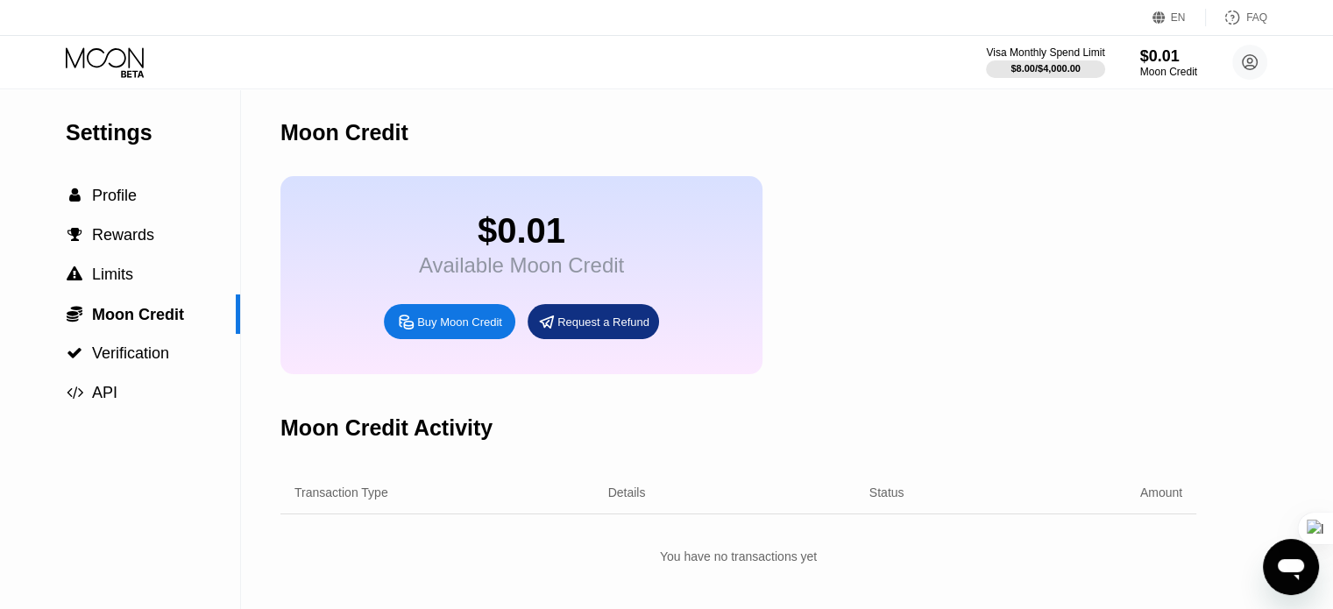
click at [452, 330] on div "Buy Moon Credit" at bounding box center [459, 322] width 85 height 15
type input "5.00000000"
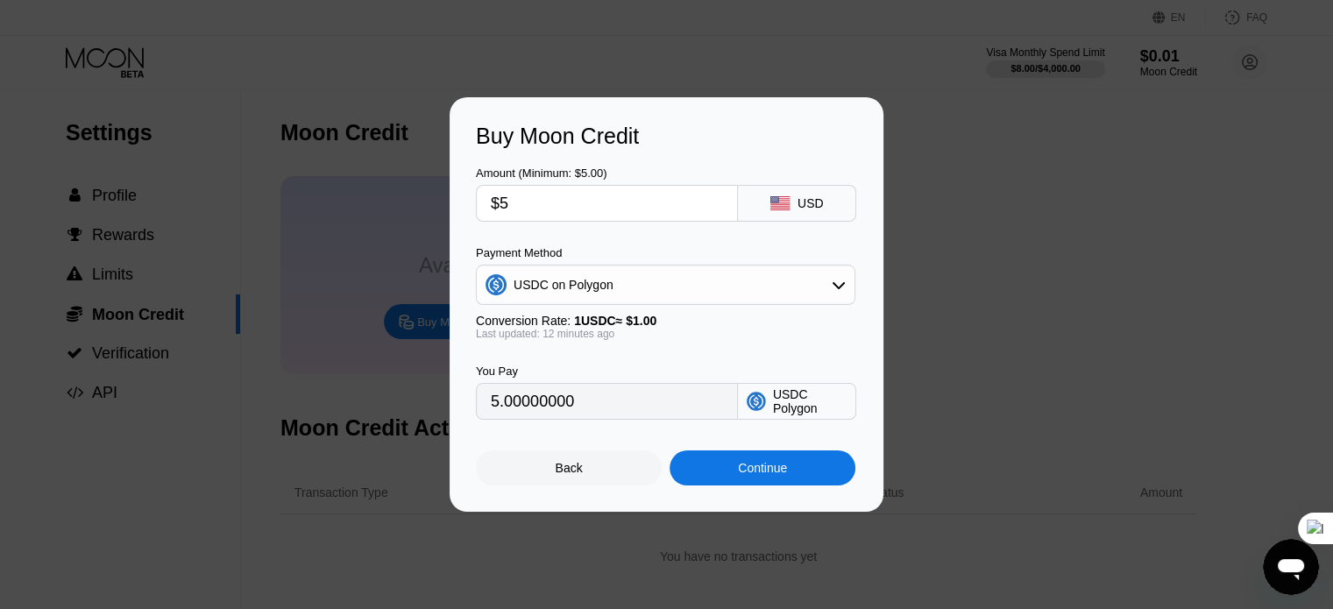
click at [381, 327] on div "Buy Moon Credit Amount (Minimum: $5.00) $5 USD Payment Method USDC on Polygon C…" at bounding box center [666, 304] width 1333 height 415
click at [416, 337] on div "Buy Moon Credit Amount (Minimum: $5.00) $5 USD Payment Method USDC on Polygon C…" at bounding box center [666, 304] width 1333 height 415
